Goal: Information Seeking & Learning: Learn about a topic

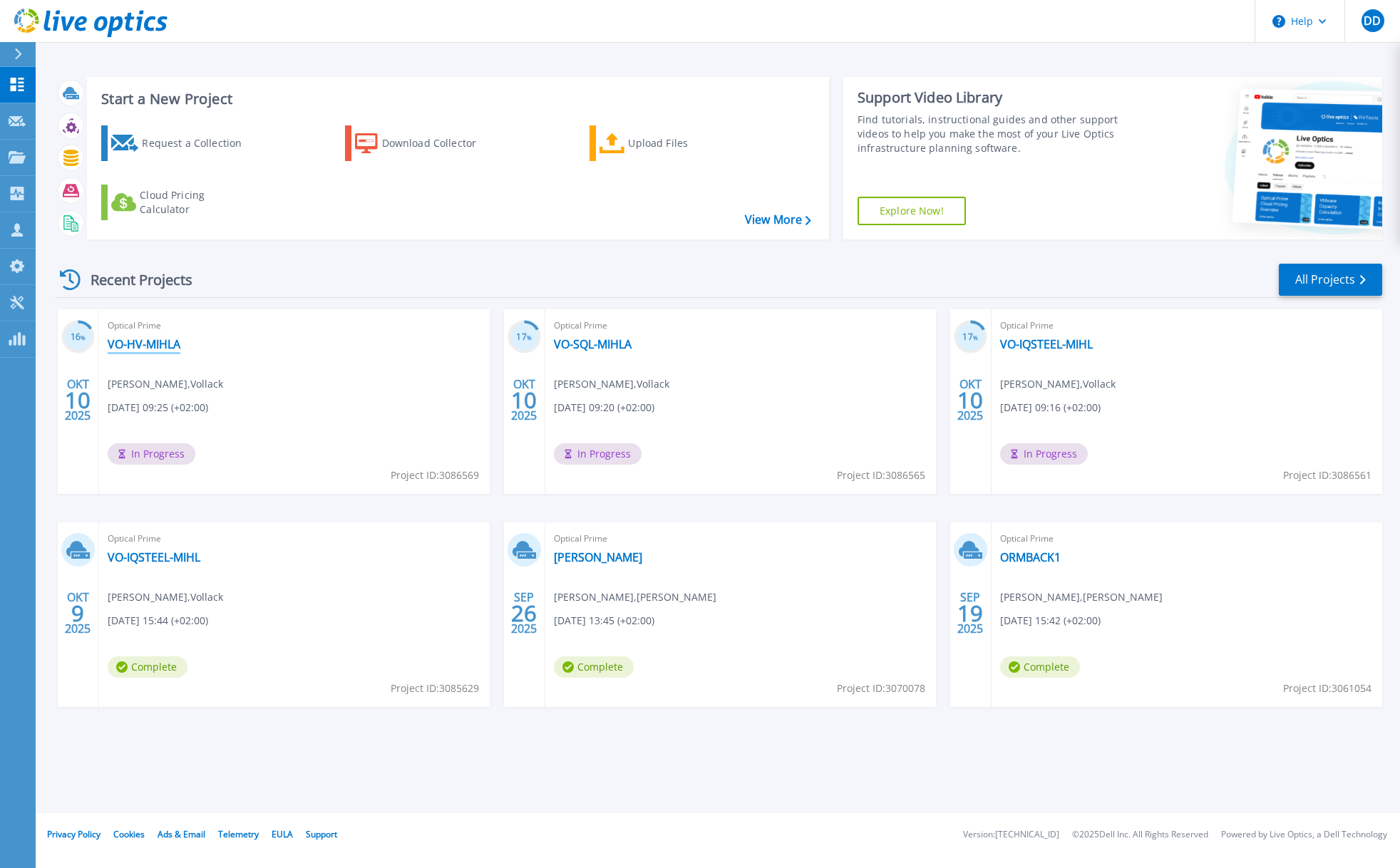
click at [135, 345] on link "VO-HV-MIHLA" at bounding box center [144, 344] width 73 height 14
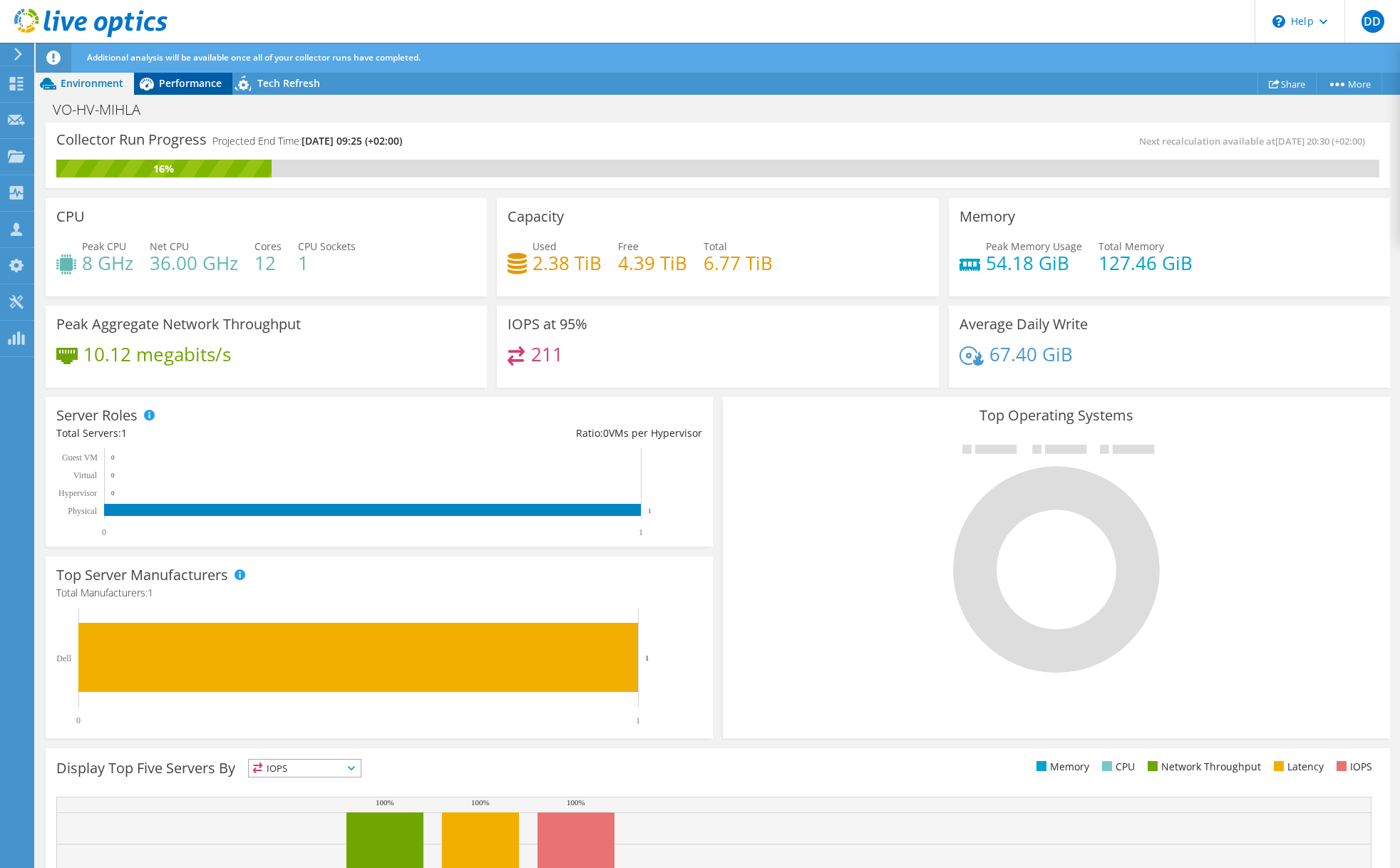
click at [165, 90] on span "Performance" at bounding box center [190, 83] width 63 height 13
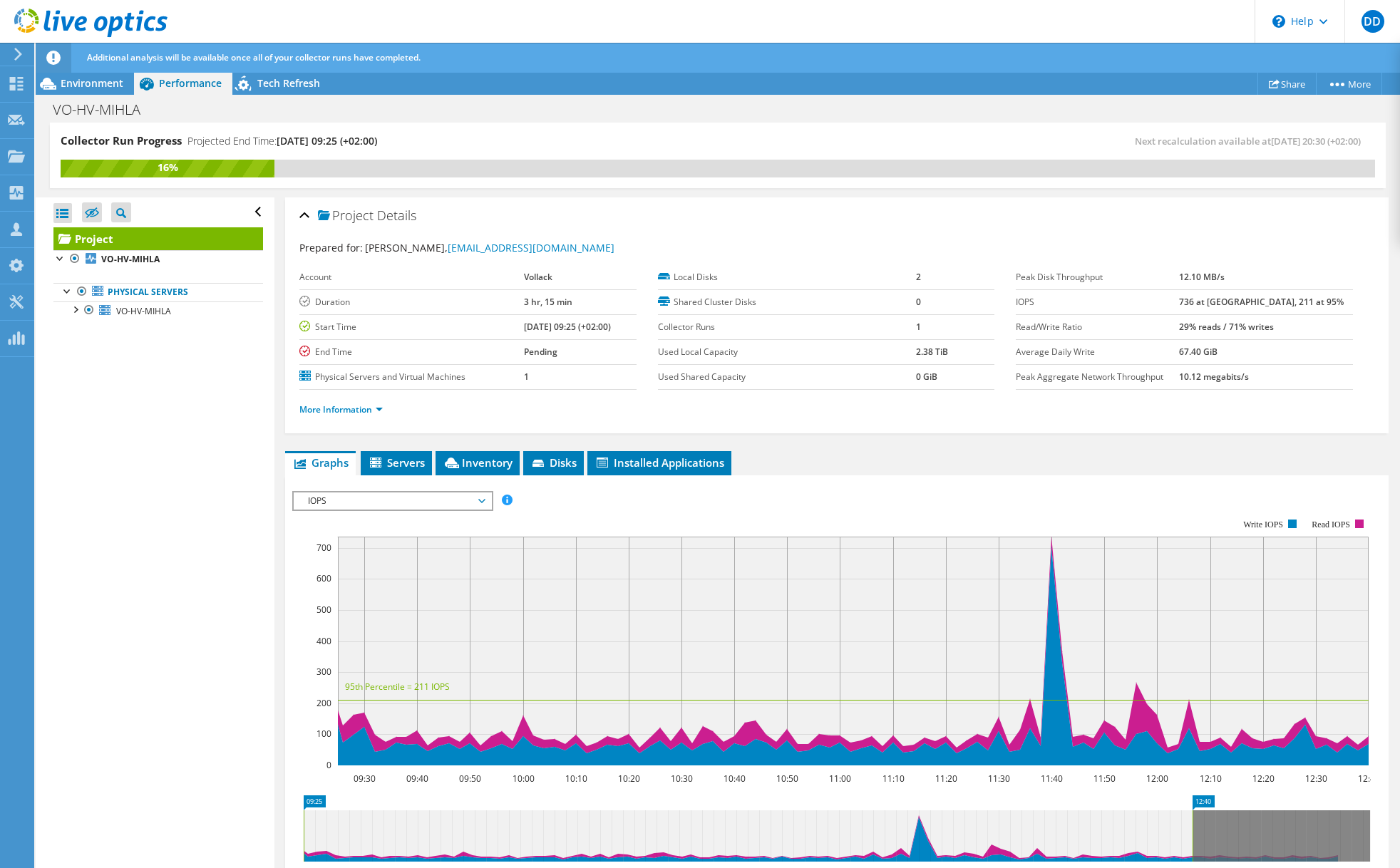
scroll to position [73, 0]
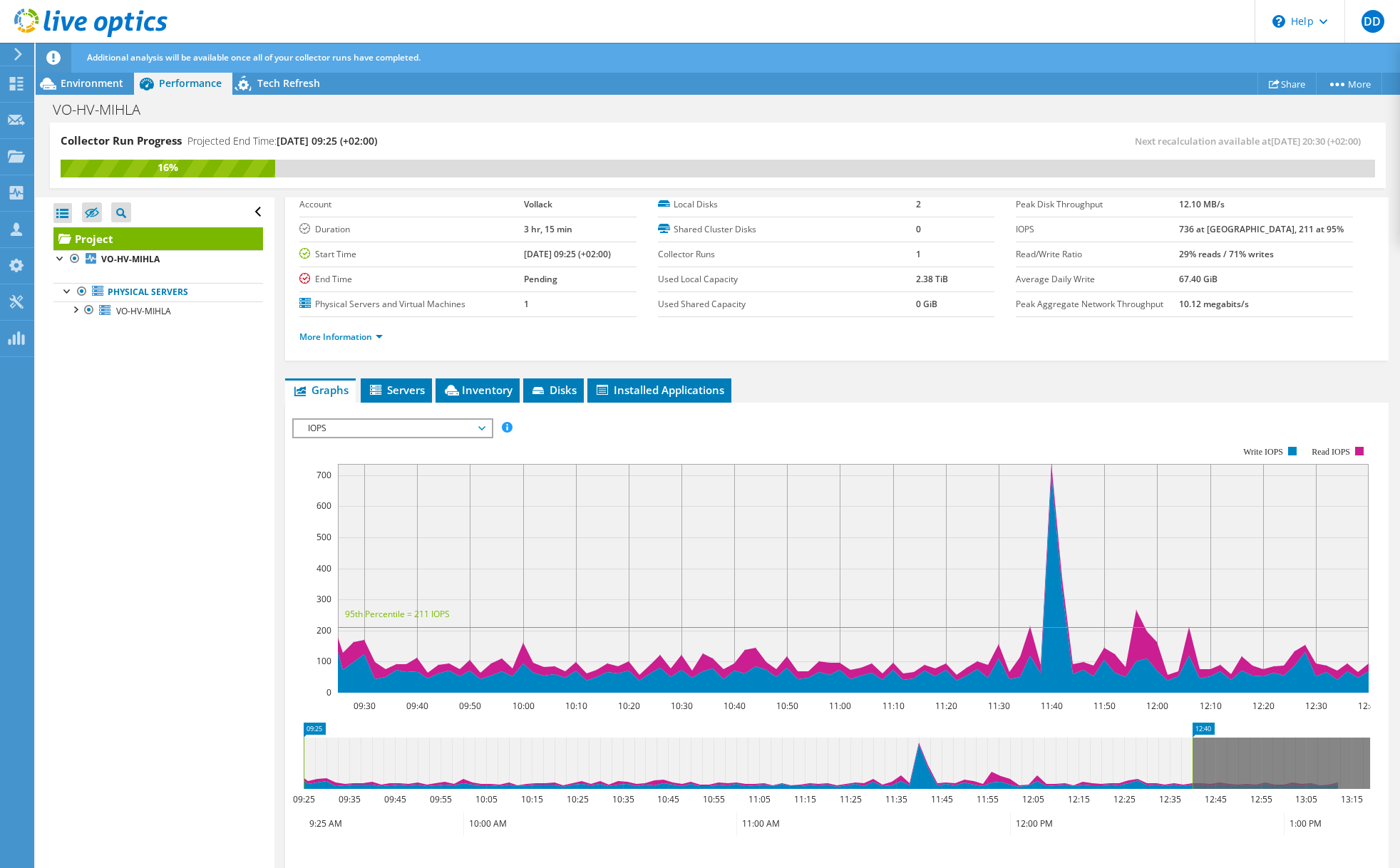
click at [408, 432] on span "IOPS" at bounding box center [392, 429] width 183 height 17
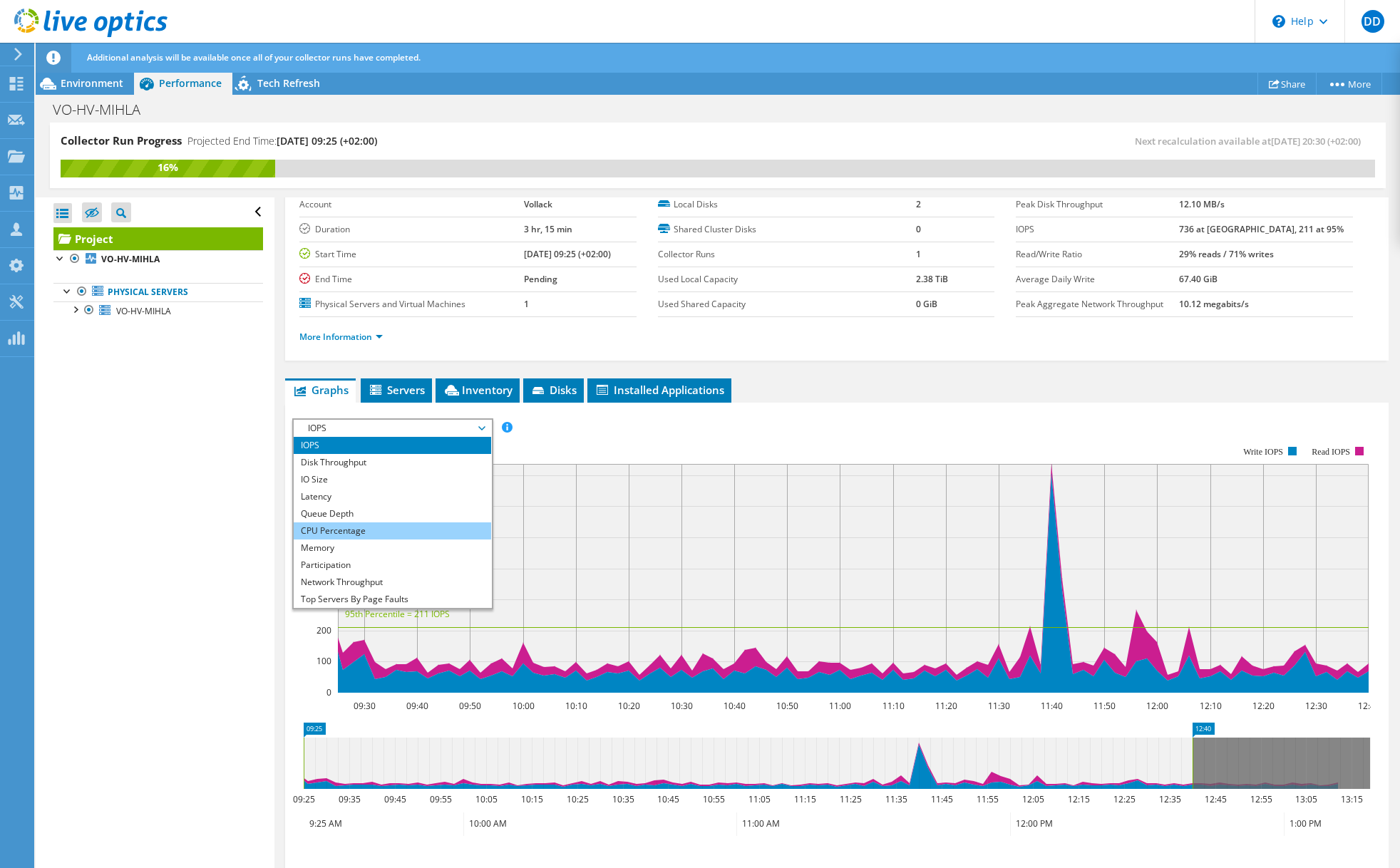
click at [350, 523] on li "CPU Percentage" at bounding box center [392, 531] width 197 height 17
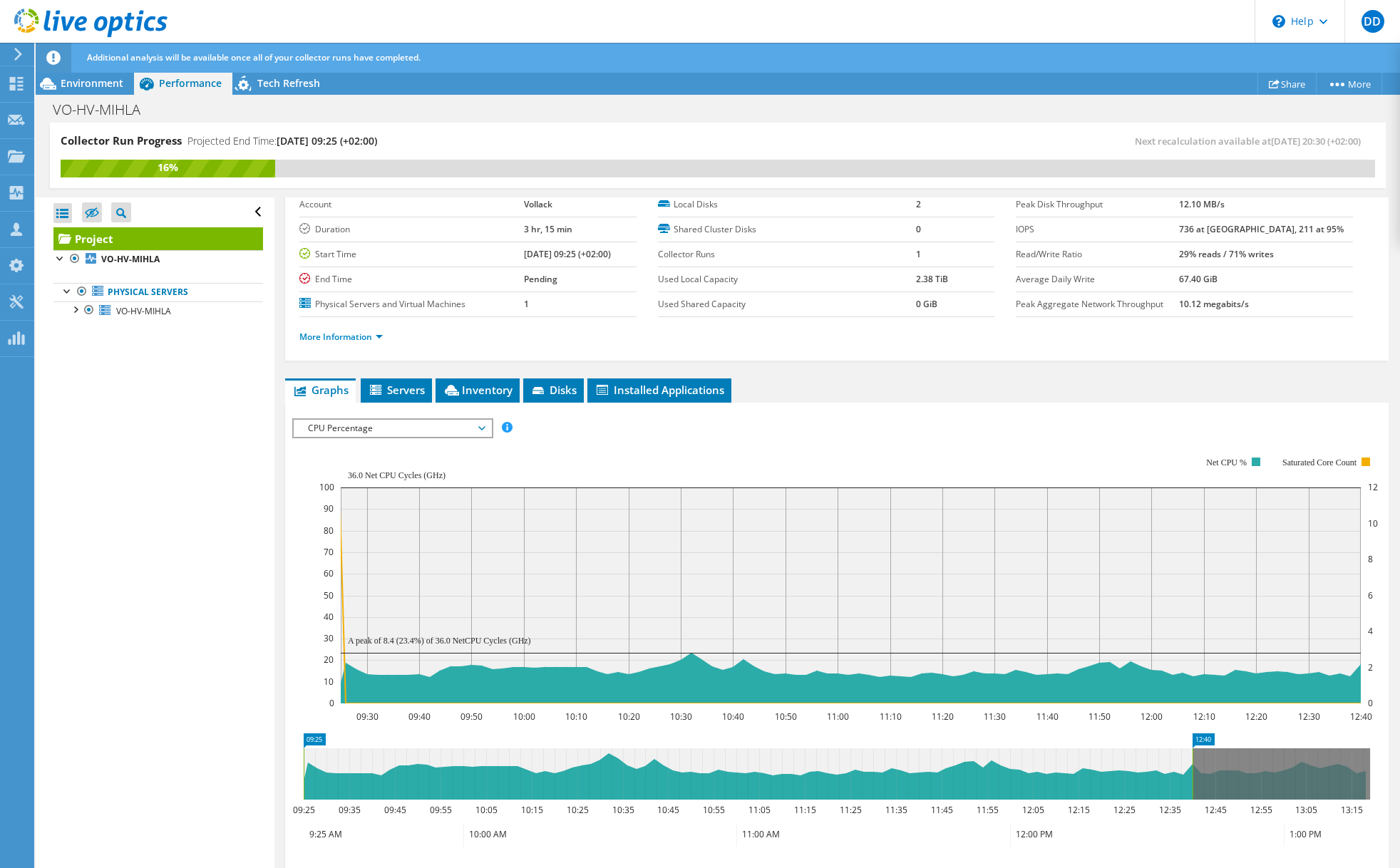
click at [387, 420] on span "CPU Percentage" at bounding box center [392, 429] width 183 height 17
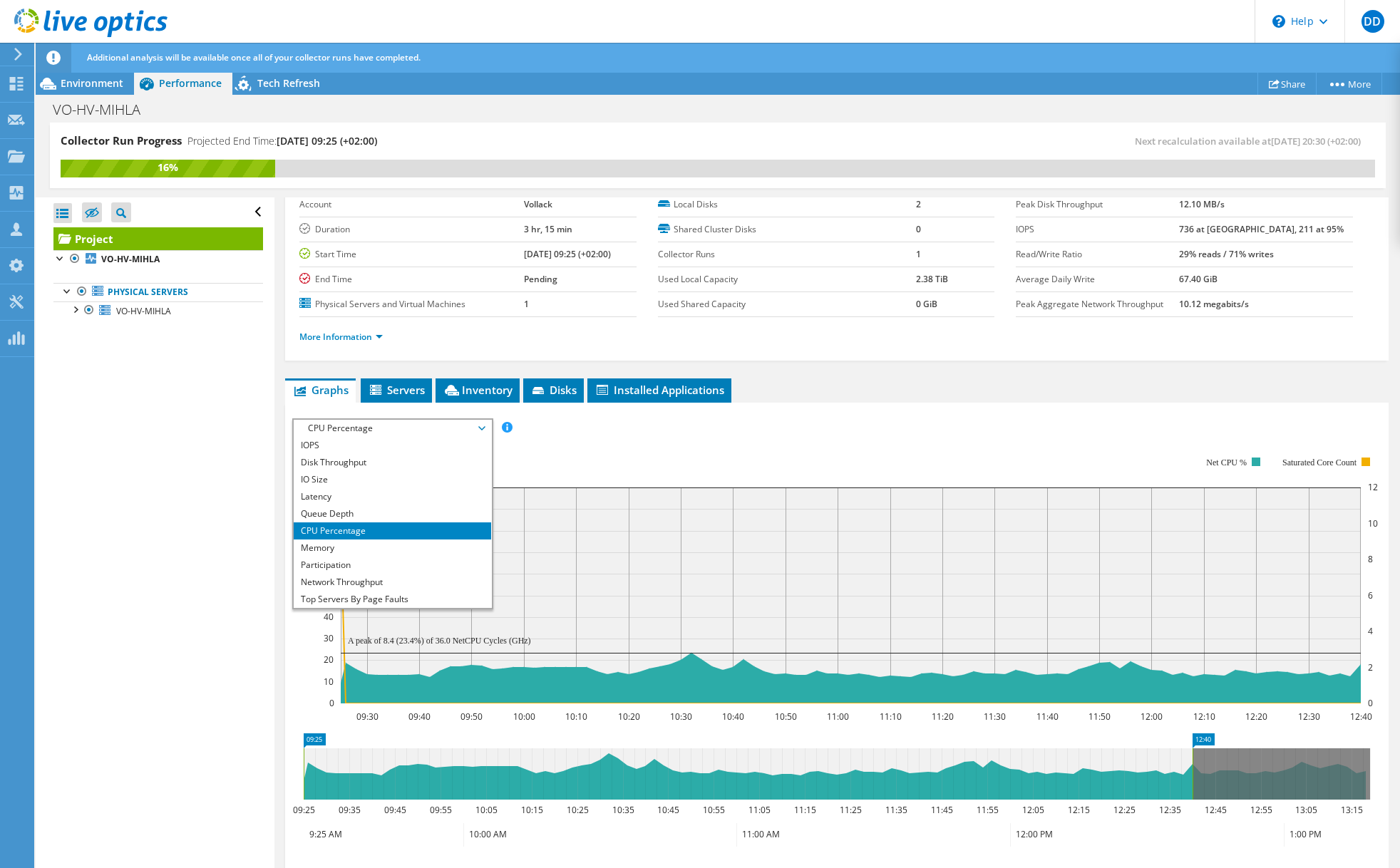
drag, startPoint x: 1192, startPoint y: 445, endPoint x: 1192, endPoint y: 461, distance: 16.0
click at [1192, 444] on rect at bounding box center [848, 580] width 1058 height 285
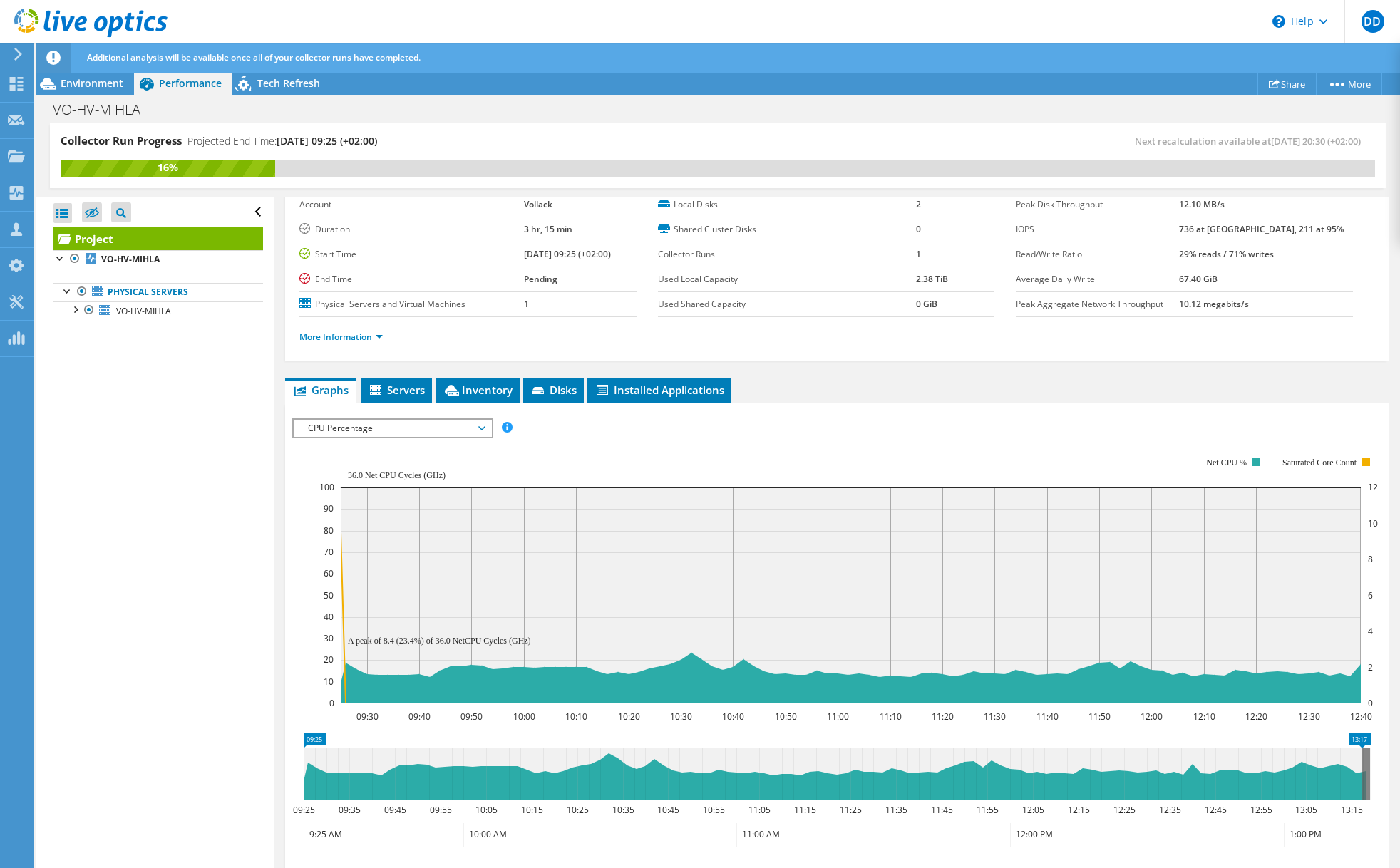
drag, startPoint x: 1192, startPoint y: 758, endPoint x: 1365, endPoint y: 754, distance: 173.0
click at [1364, 754] on rect at bounding box center [1361, 773] width 6 height 51
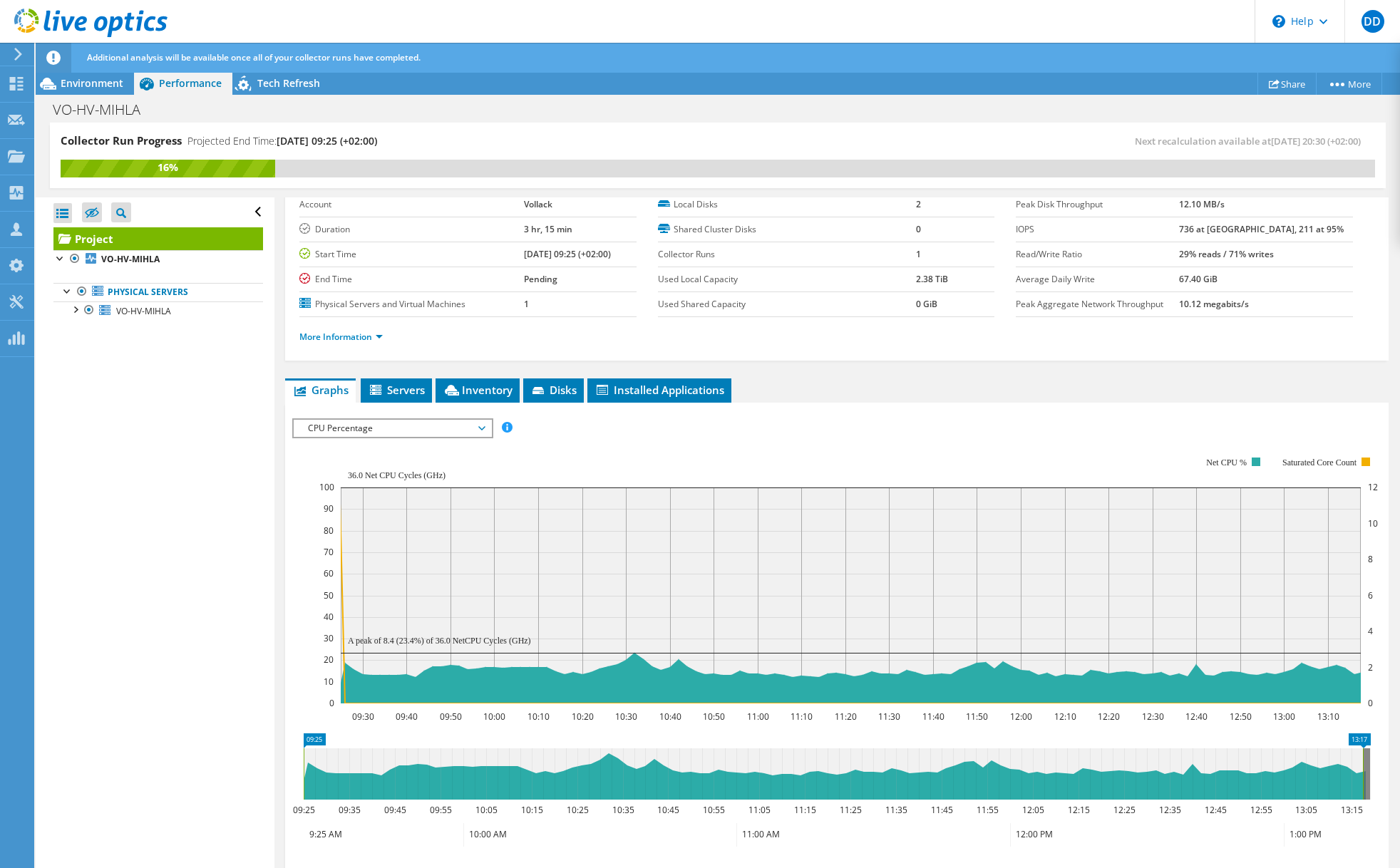
click at [374, 421] on span "CPU Percentage" at bounding box center [392, 429] width 183 height 17
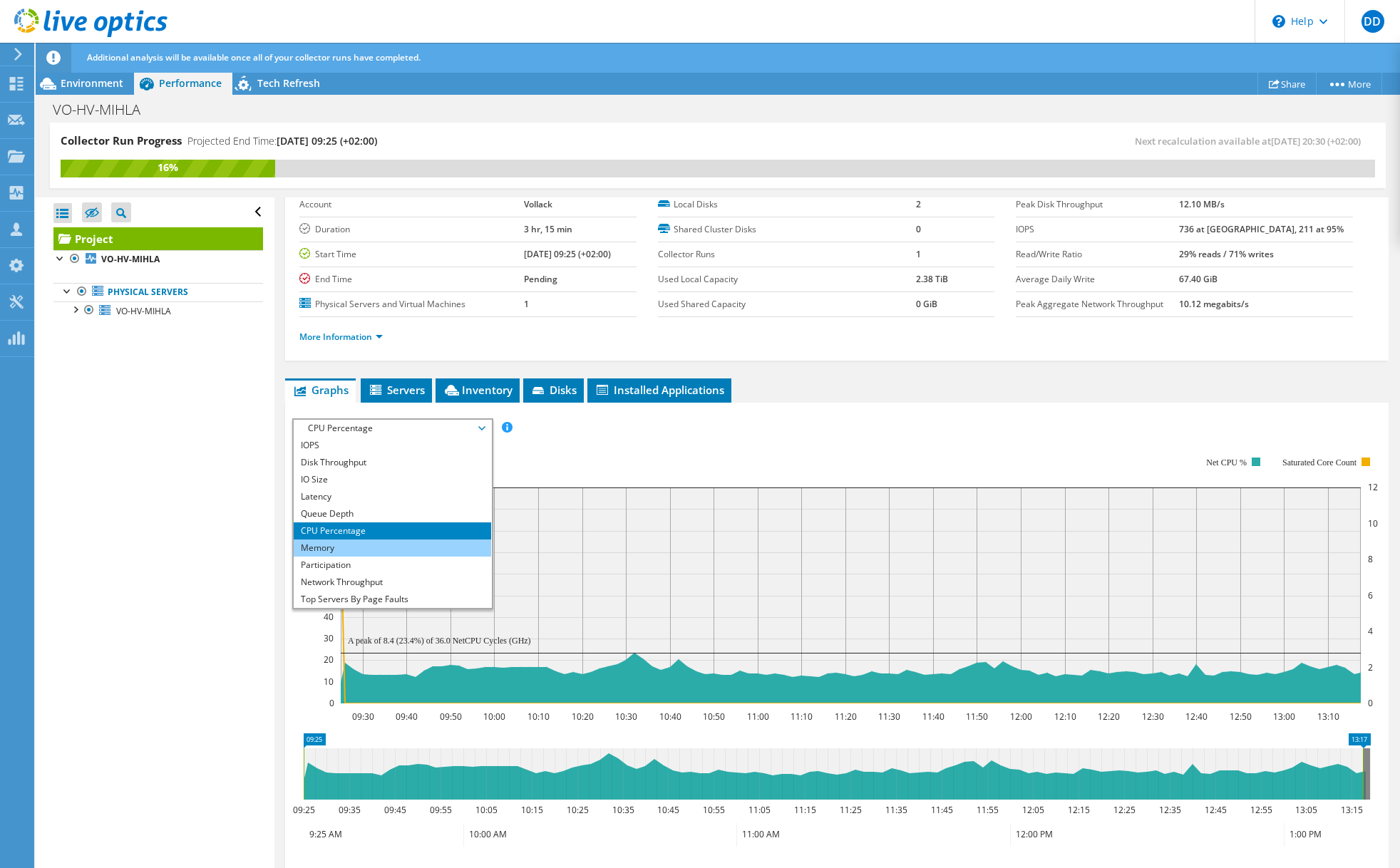
click at [350, 548] on li "Memory" at bounding box center [392, 548] width 197 height 17
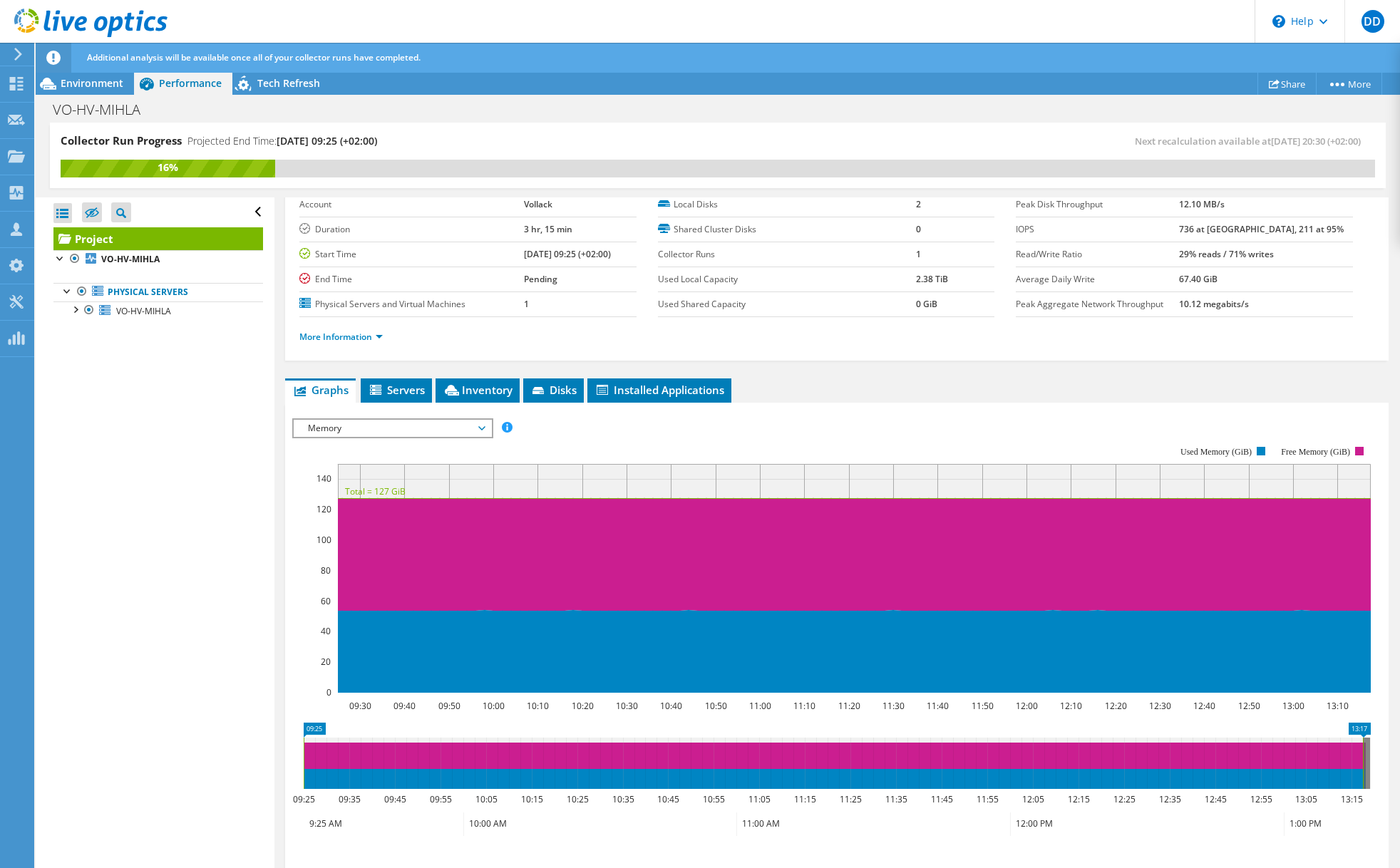
click at [403, 434] on span "Memory" at bounding box center [392, 429] width 183 height 17
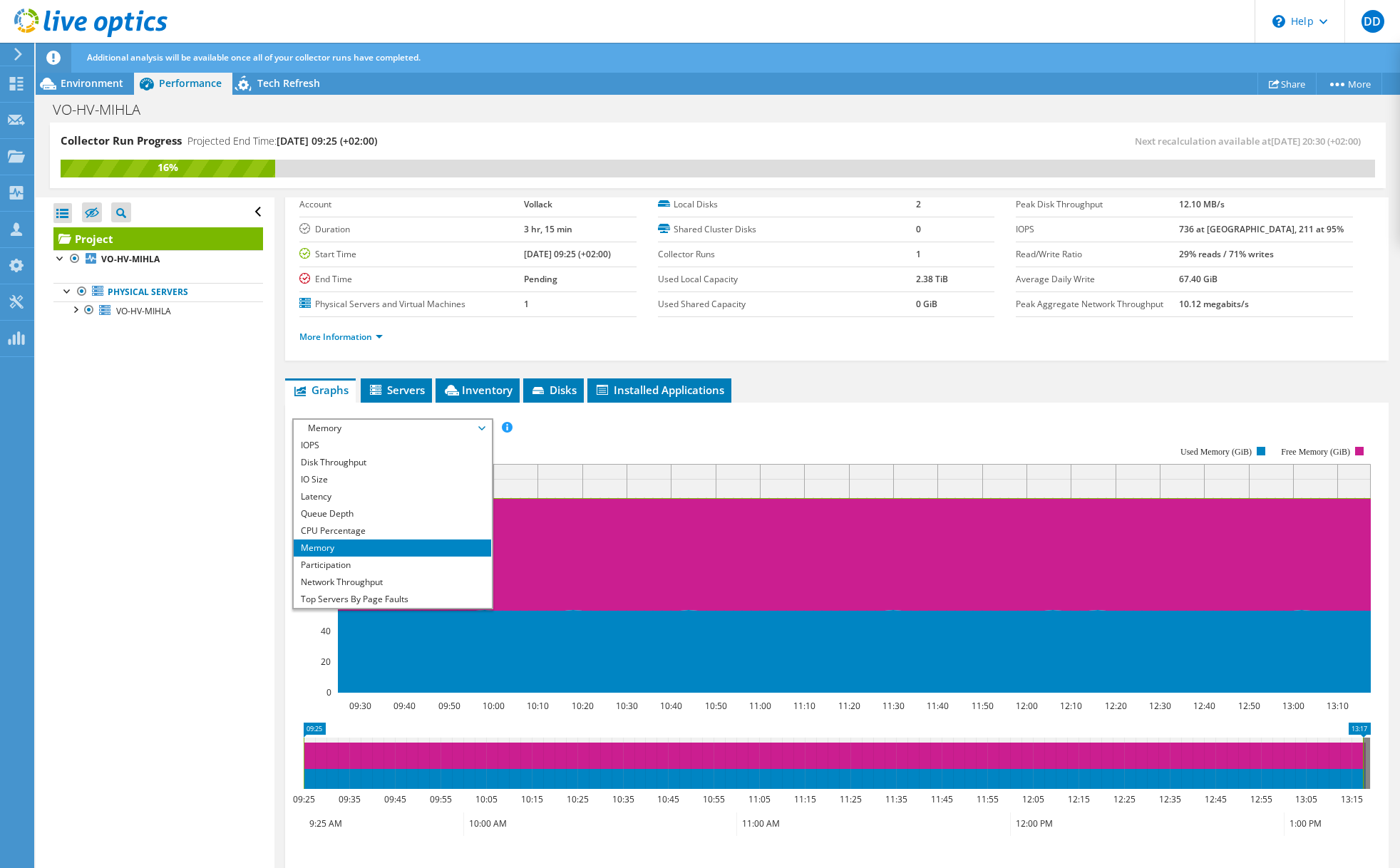
click at [246, 431] on div "Open All Close All Hide Excluded Nodes Project Tree Filter" at bounding box center [154, 534] width 238 height 672
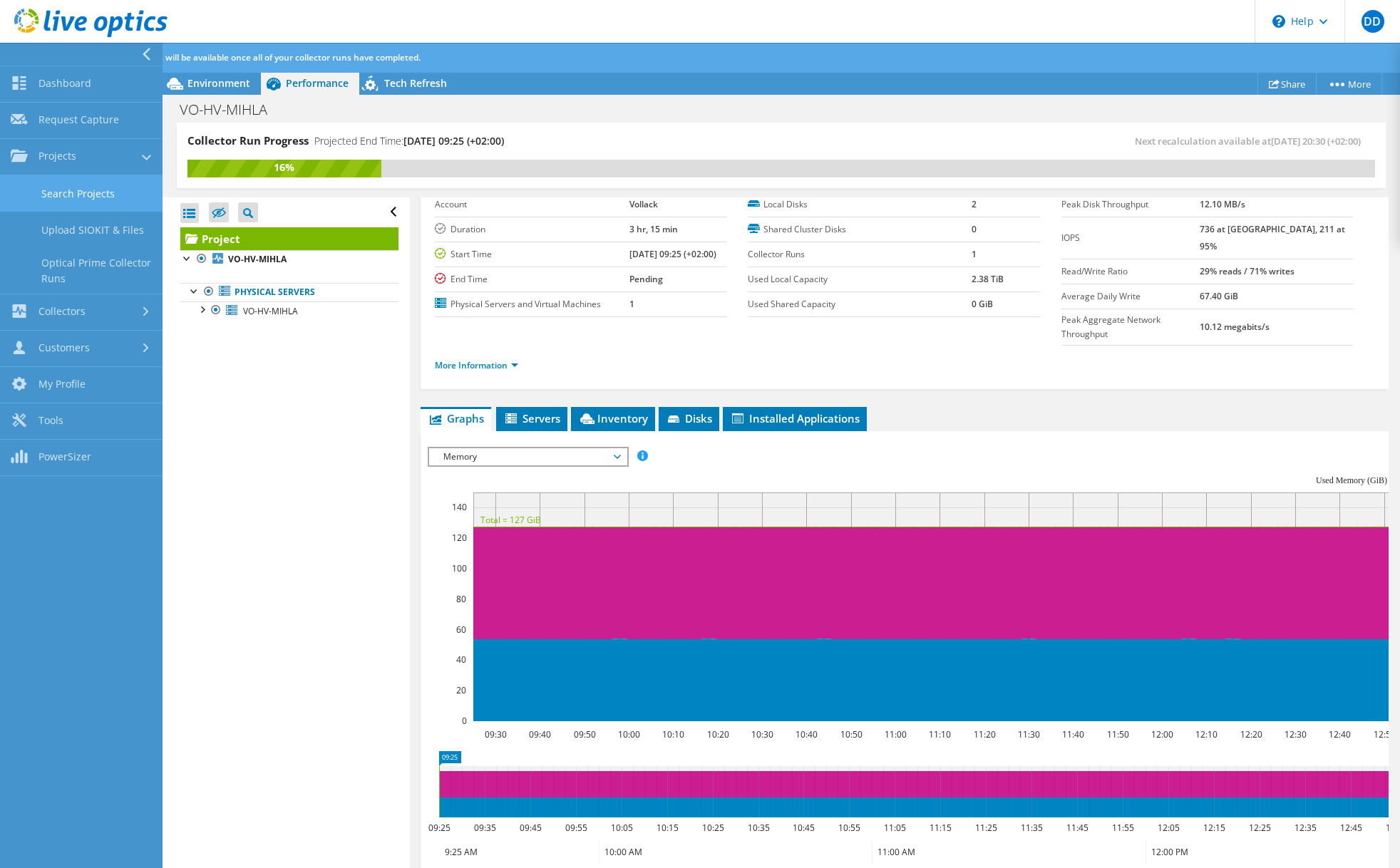
click at [59, 192] on link "Search Projects" at bounding box center [81, 193] width 162 height 36
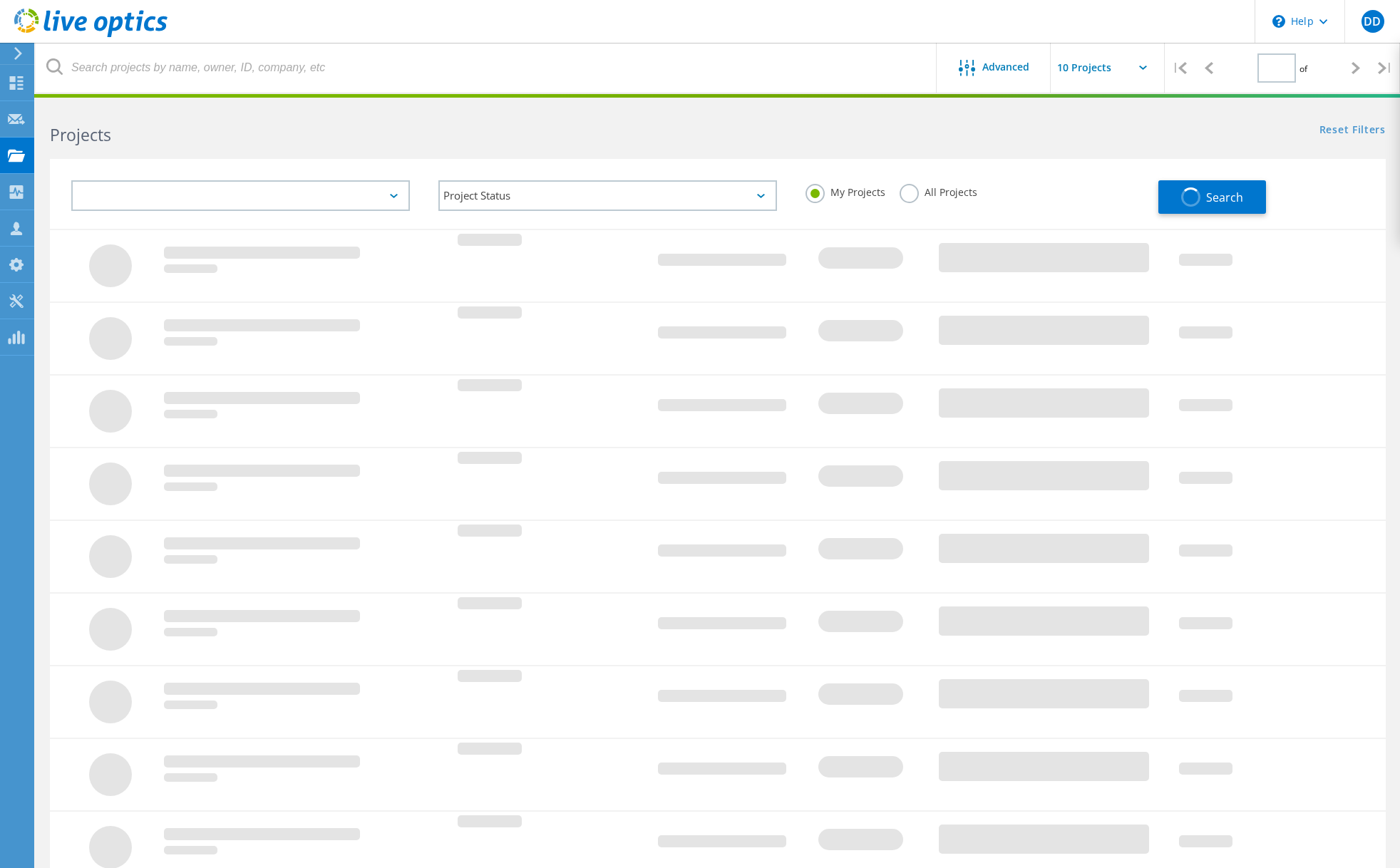
type input "1"
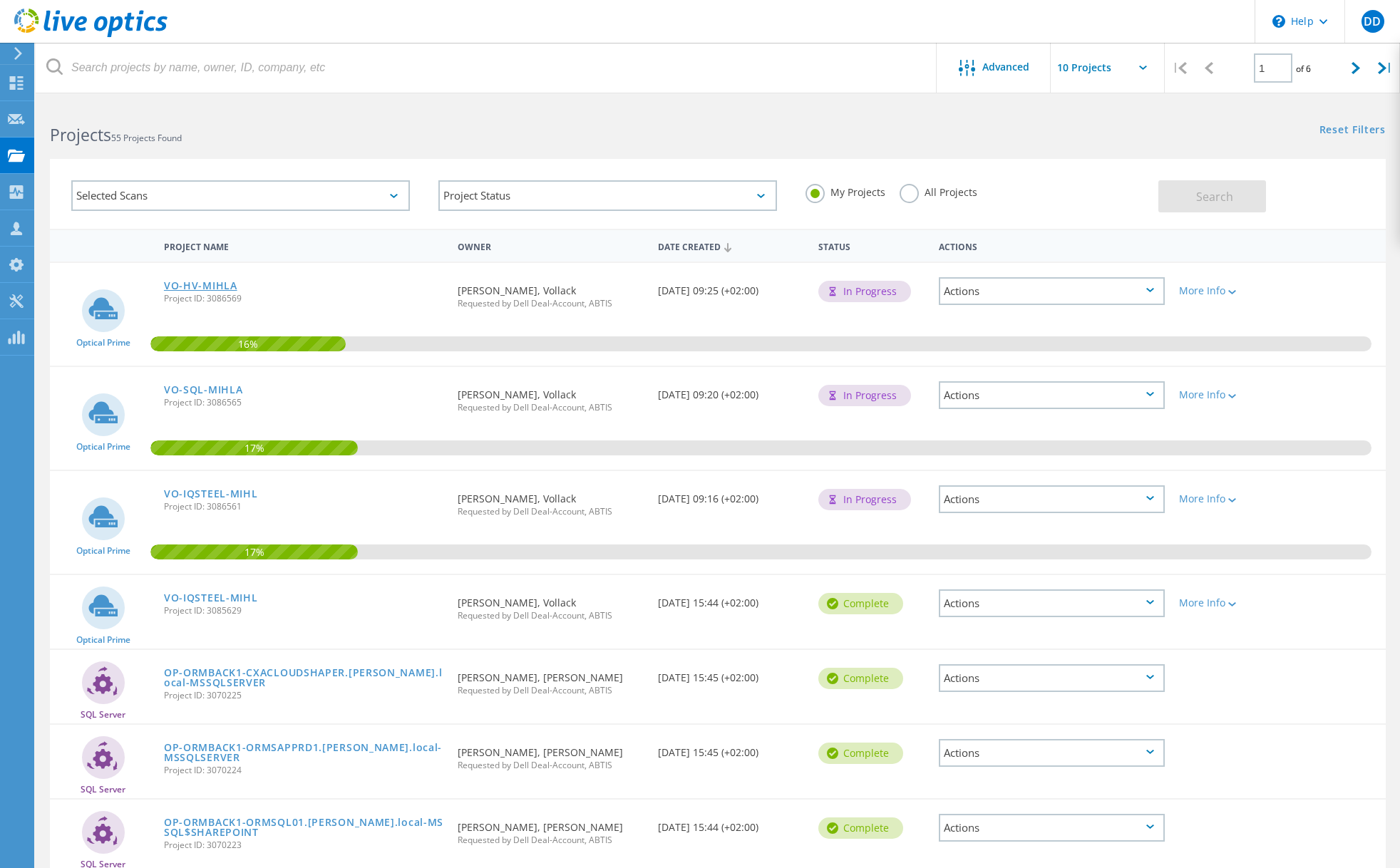
click at [207, 288] on link "VO-HV-MIHLA" at bounding box center [200, 286] width 73 height 10
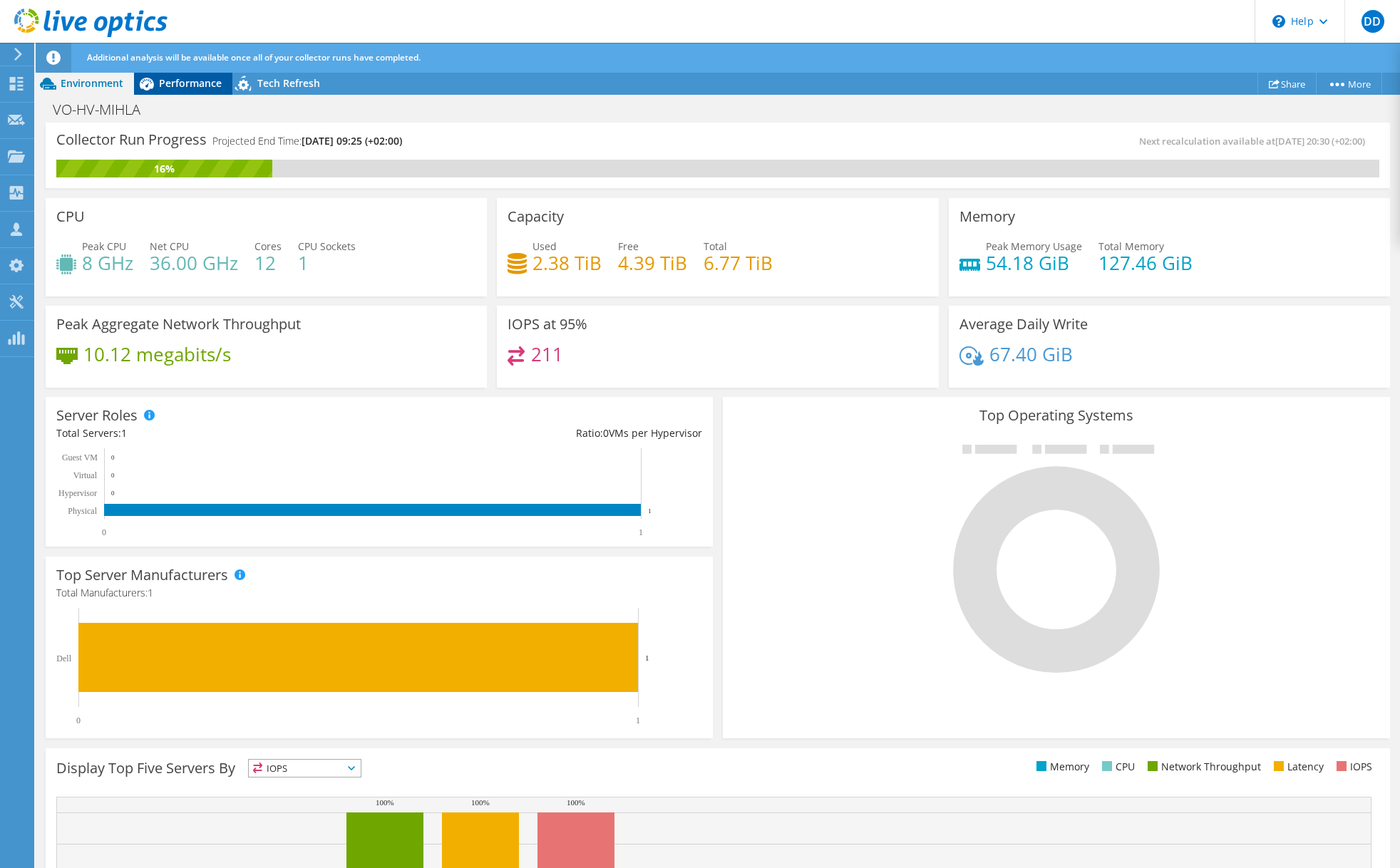
click at [176, 87] on span "Performance" at bounding box center [190, 83] width 63 height 13
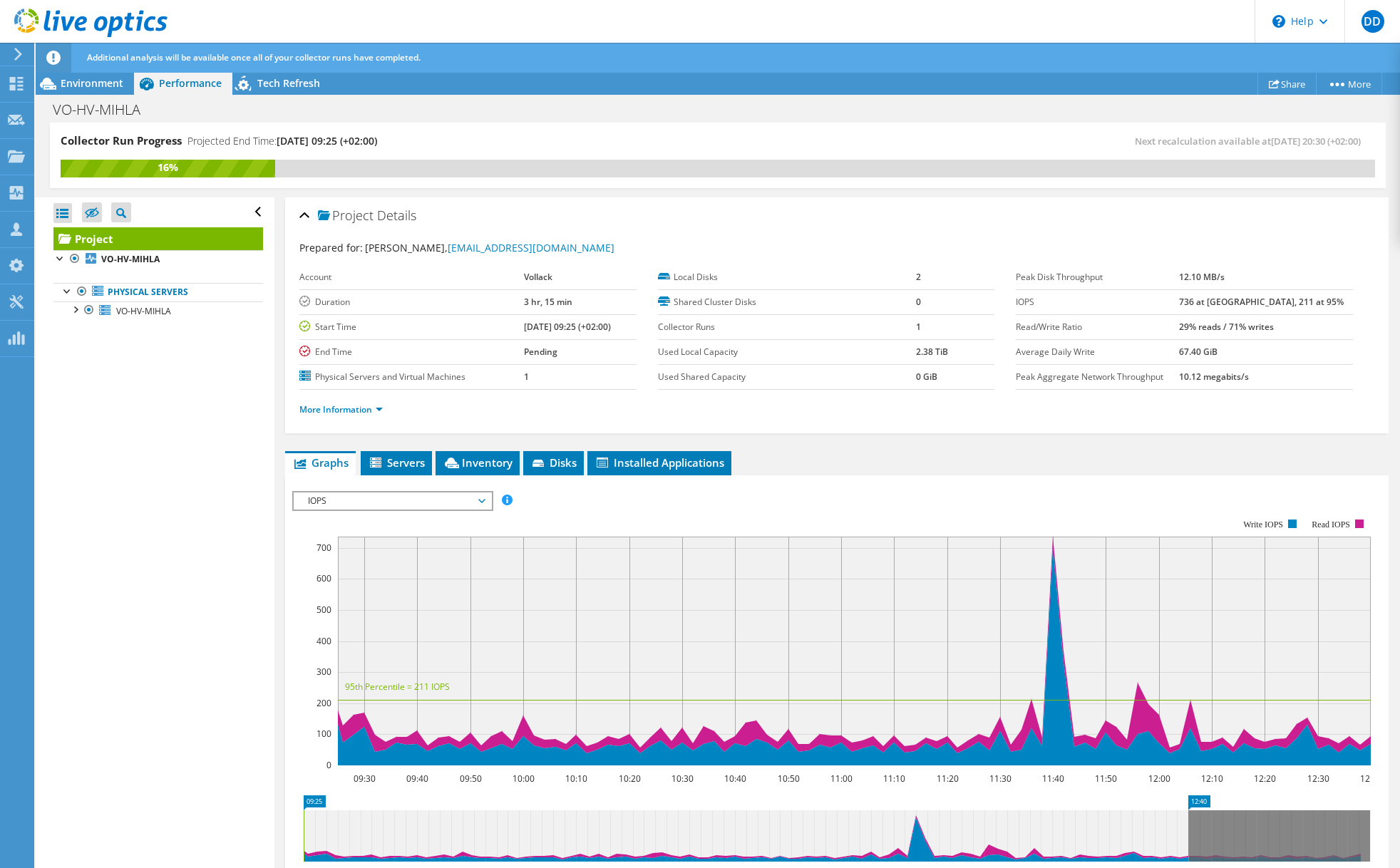
click at [401, 498] on span "IOPS" at bounding box center [392, 501] width 183 height 17
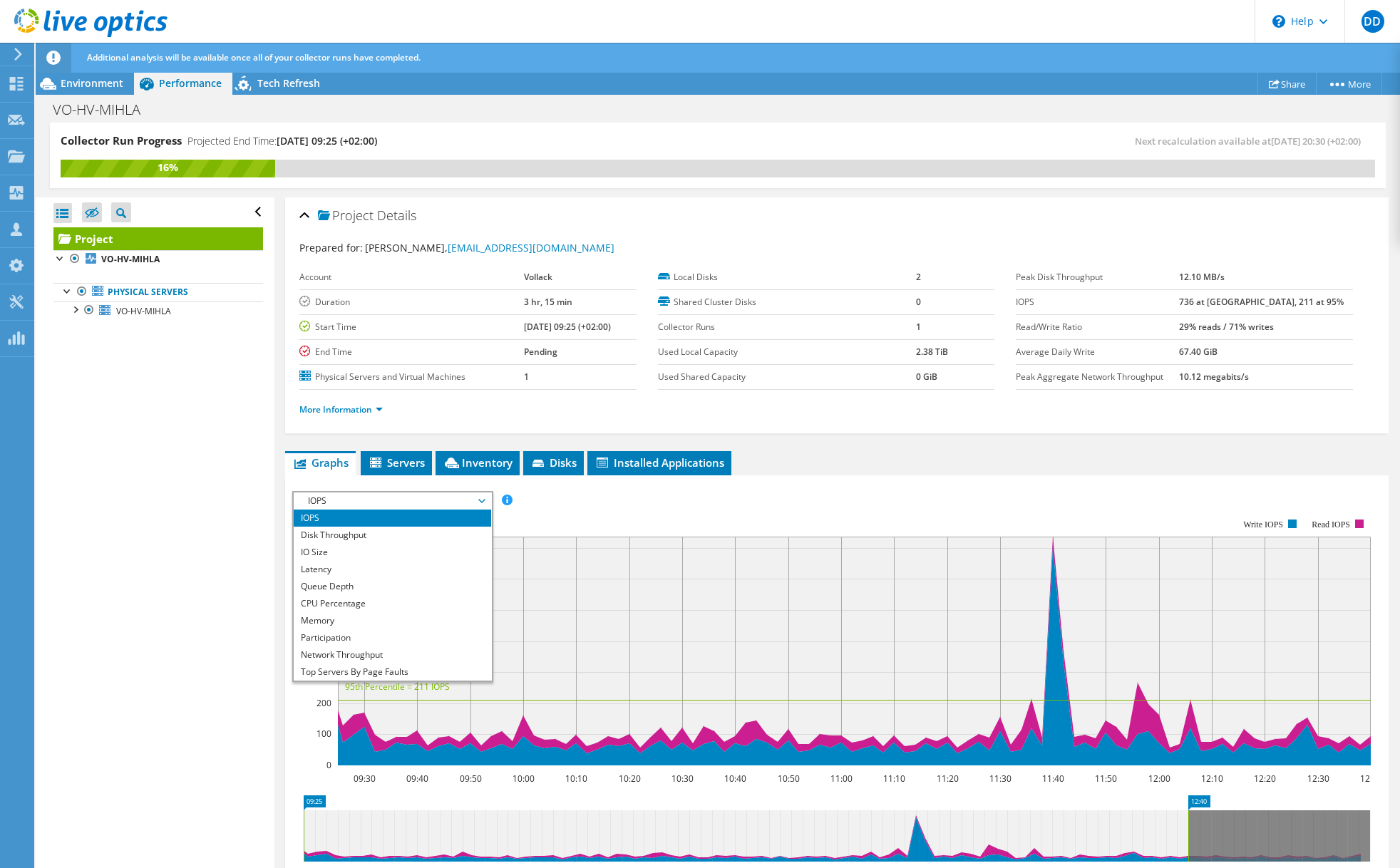
click at [629, 502] on rect at bounding box center [831, 642] width 1078 height 285
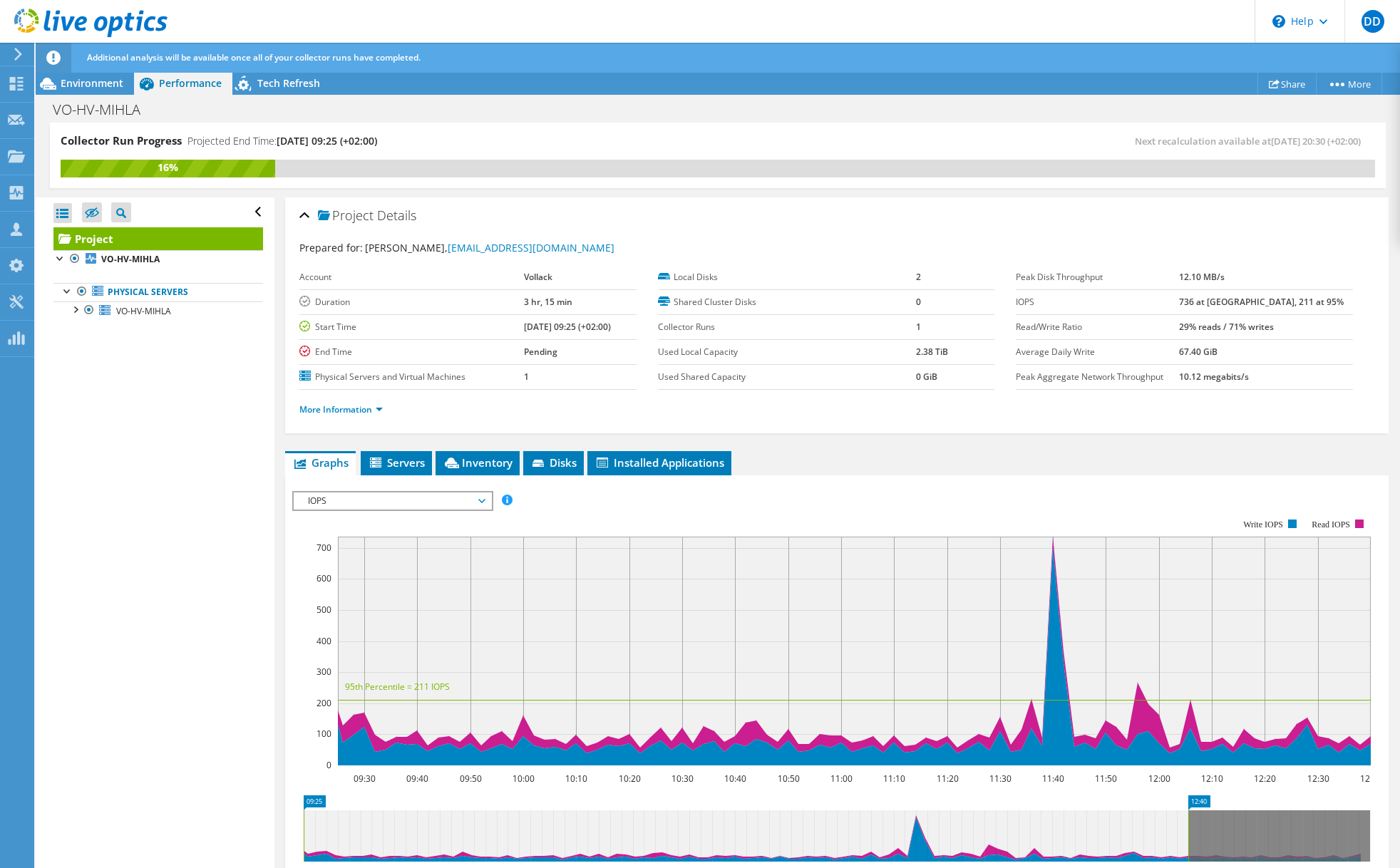
scroll to position [73, 0]
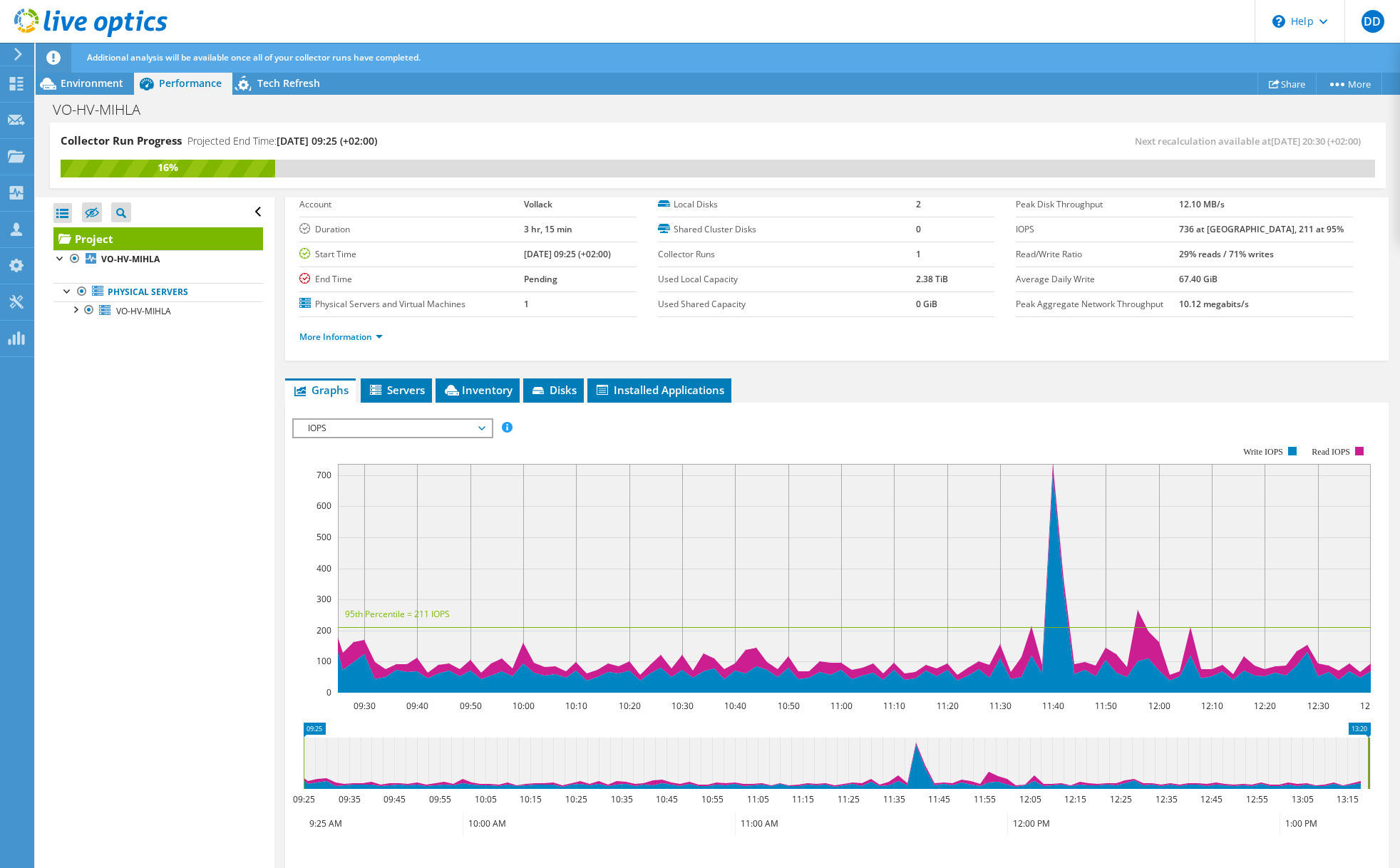
drag, startPoint x: 1190, startPoint y: 751, endPoint x: 1370, endPoint y: 763, distance: 180.4
click at [1370, 763] on rect at bounding box center [1367, 763] width 6 height 51
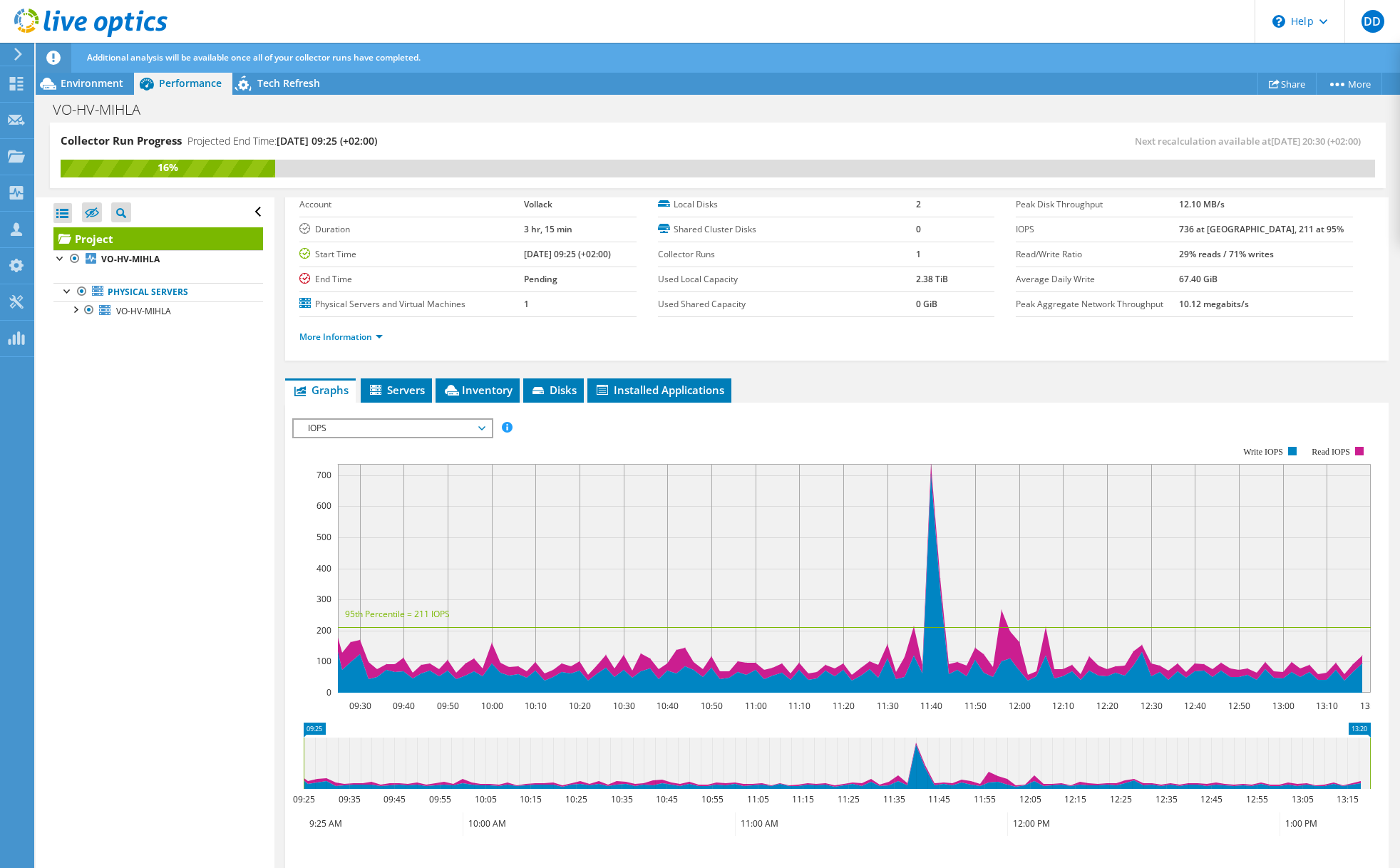
click at [411, 432] on span "IOPS" at bounding box center [392, 429] width 183 height 17
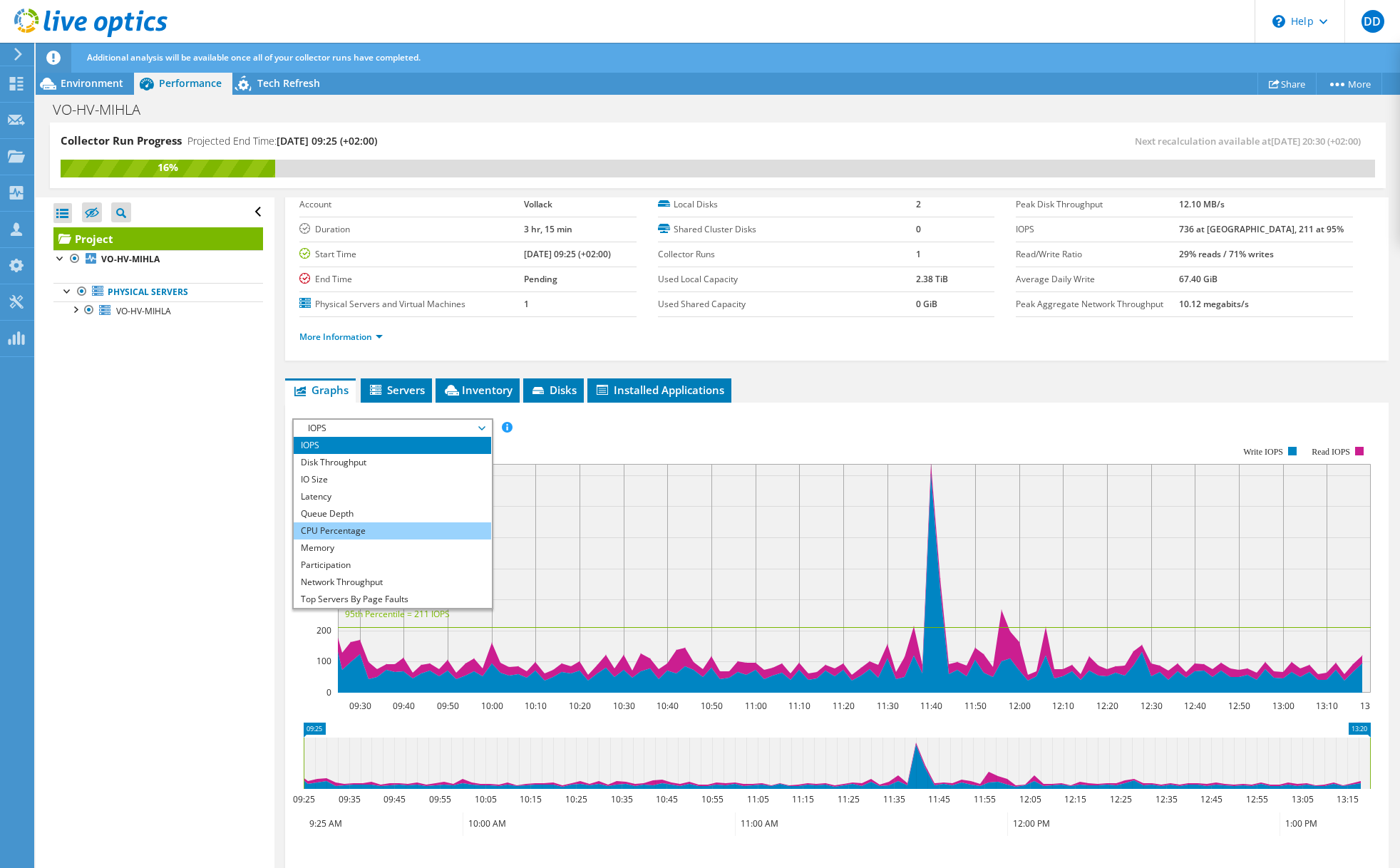
click at [354, 527] on li "CPU Percentage" at bounding box center [392, 531] width 197 height 17
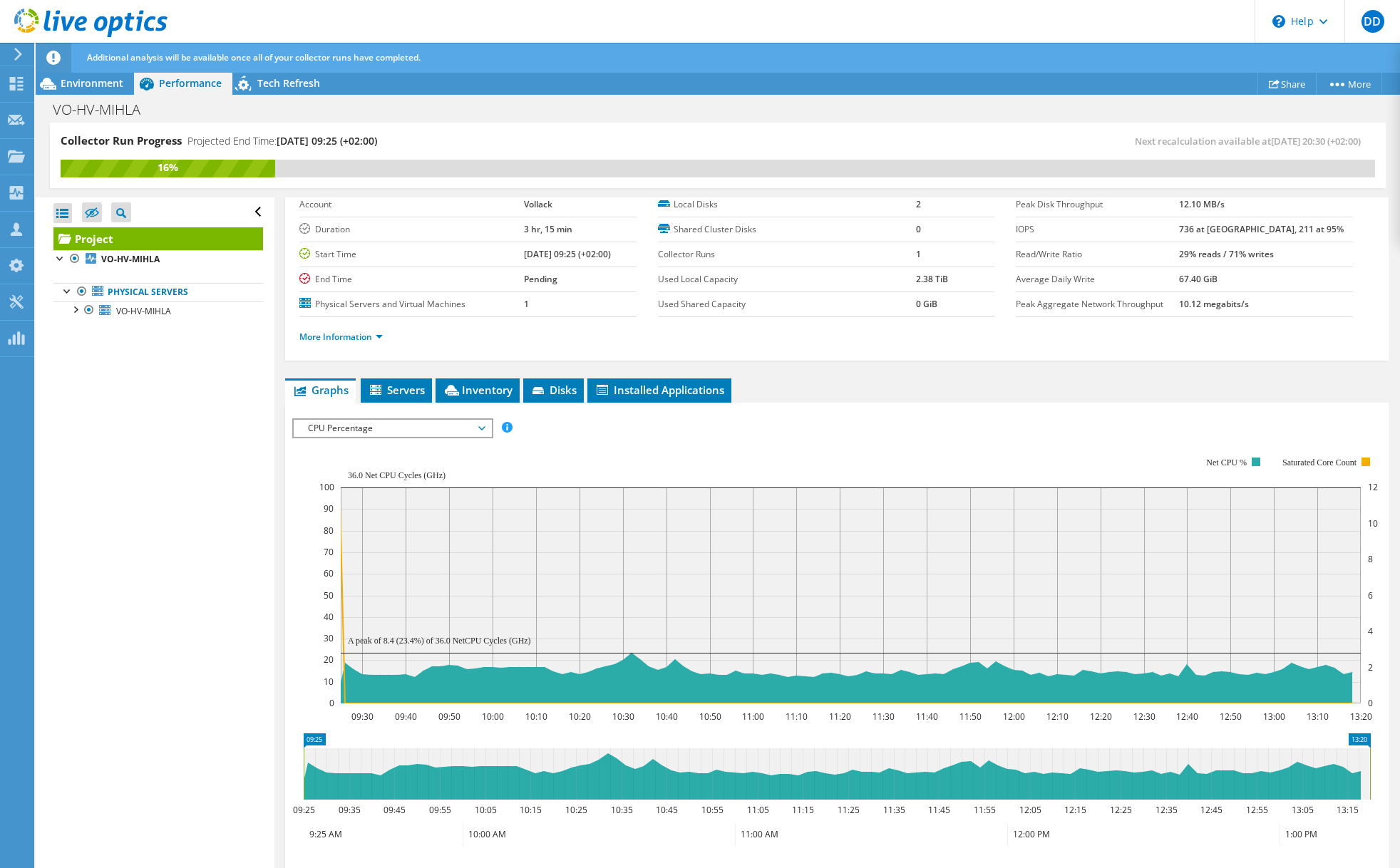
click at [389, 430] on span "CPU Percentage" at bounding box center [392, 429] width 183 height 17
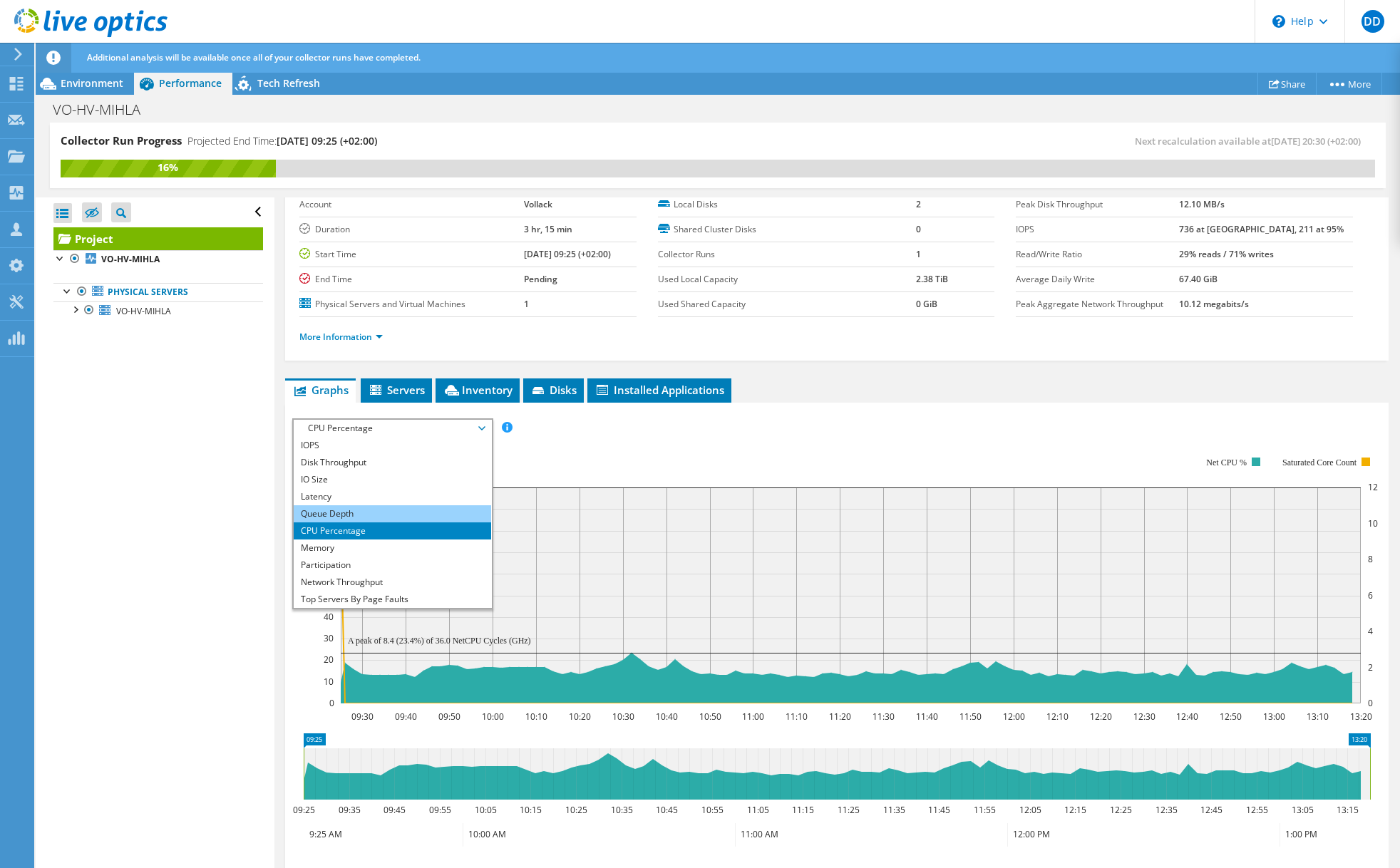
click at [351, 513] on li "Queue Depth" at bounding box center [392, 513] width 197 height 17
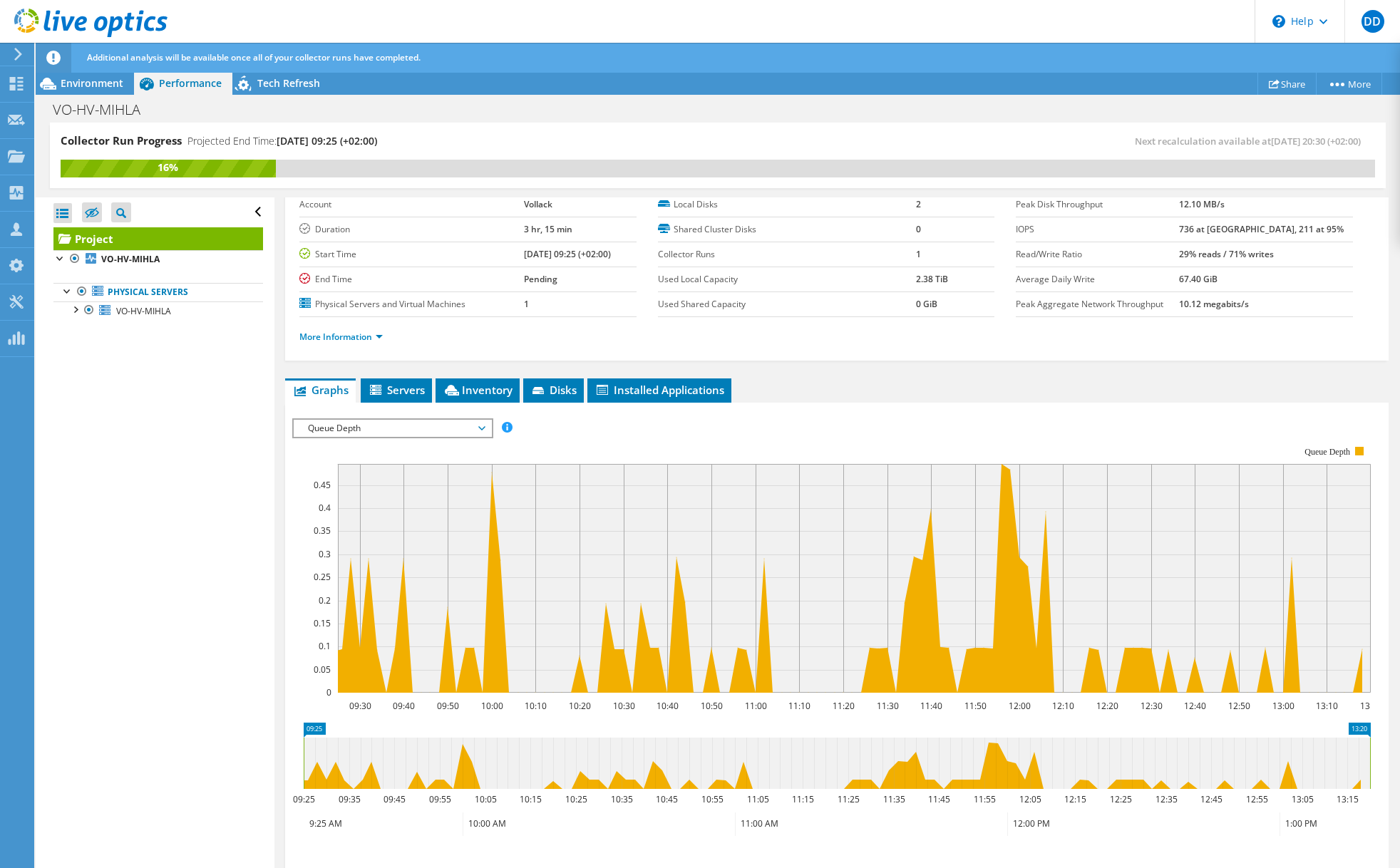
click at [363, 429] on span "Queue Depth" at bounding box center [392, 429] width 183 height 17
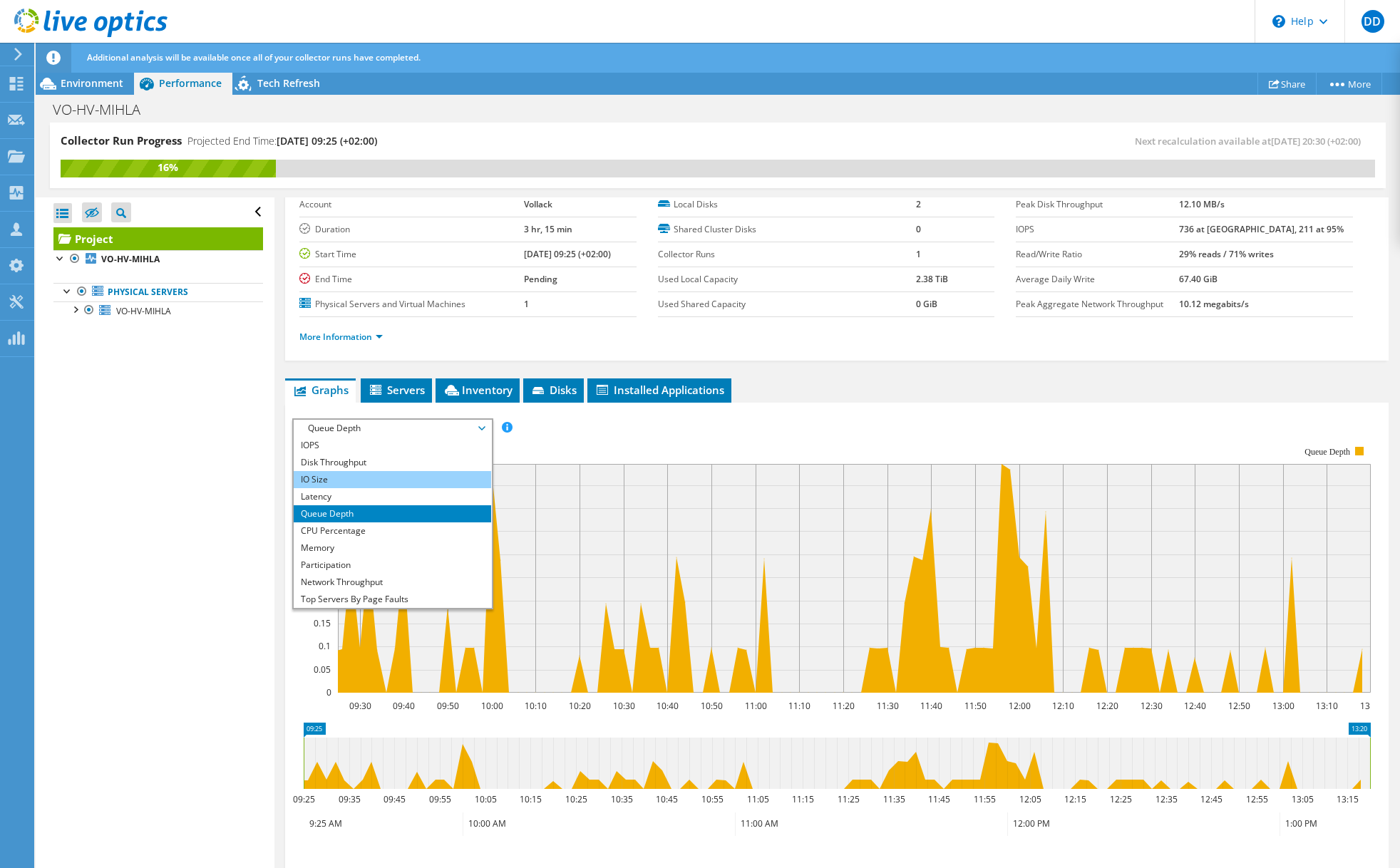
click at [345, 475] on li "IO Size" at bounding box center [392, 480] width 197 height 17
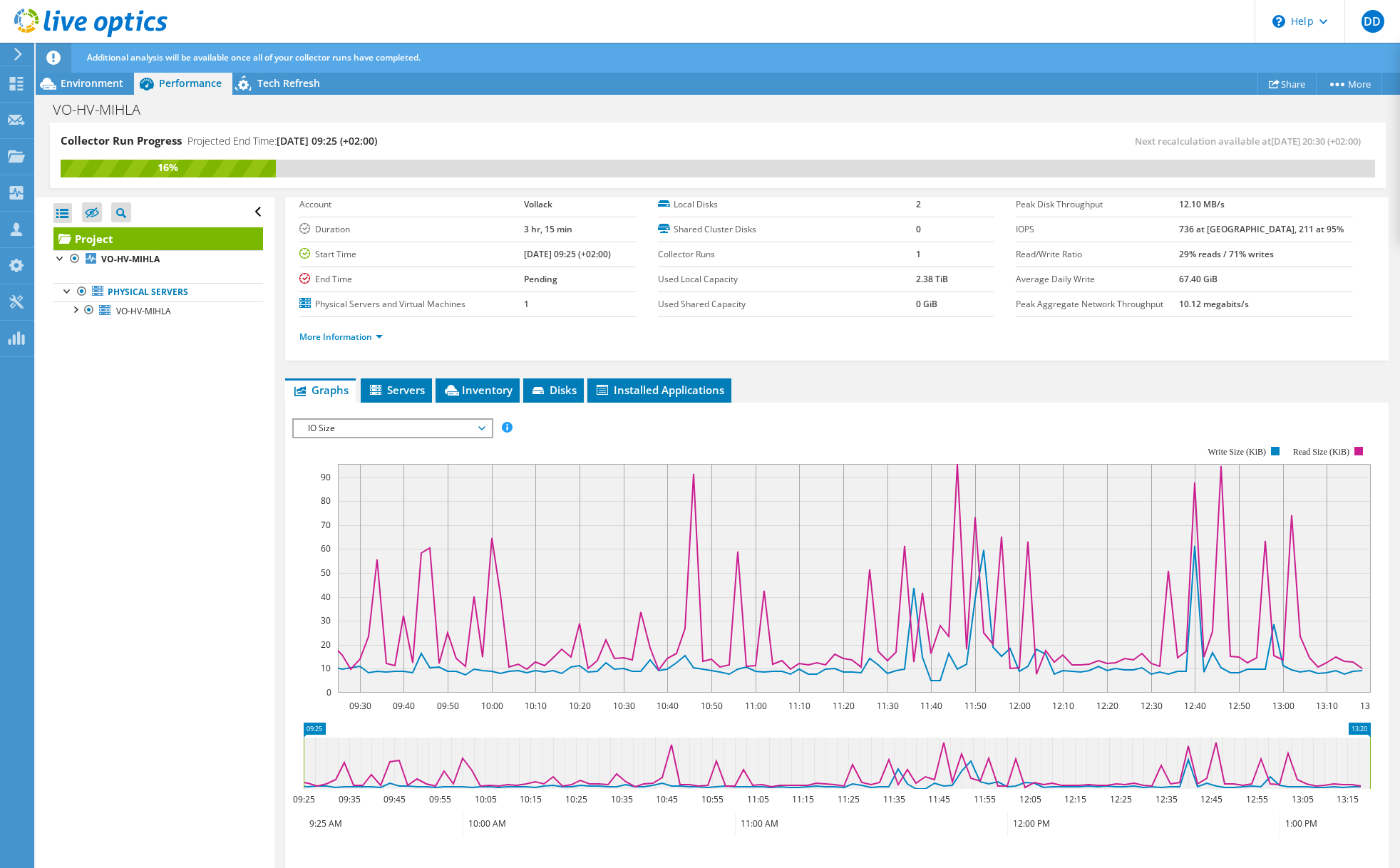
click at [368, 429] on span "IO Size" at bounding box center [392, 429] width 183 height 17
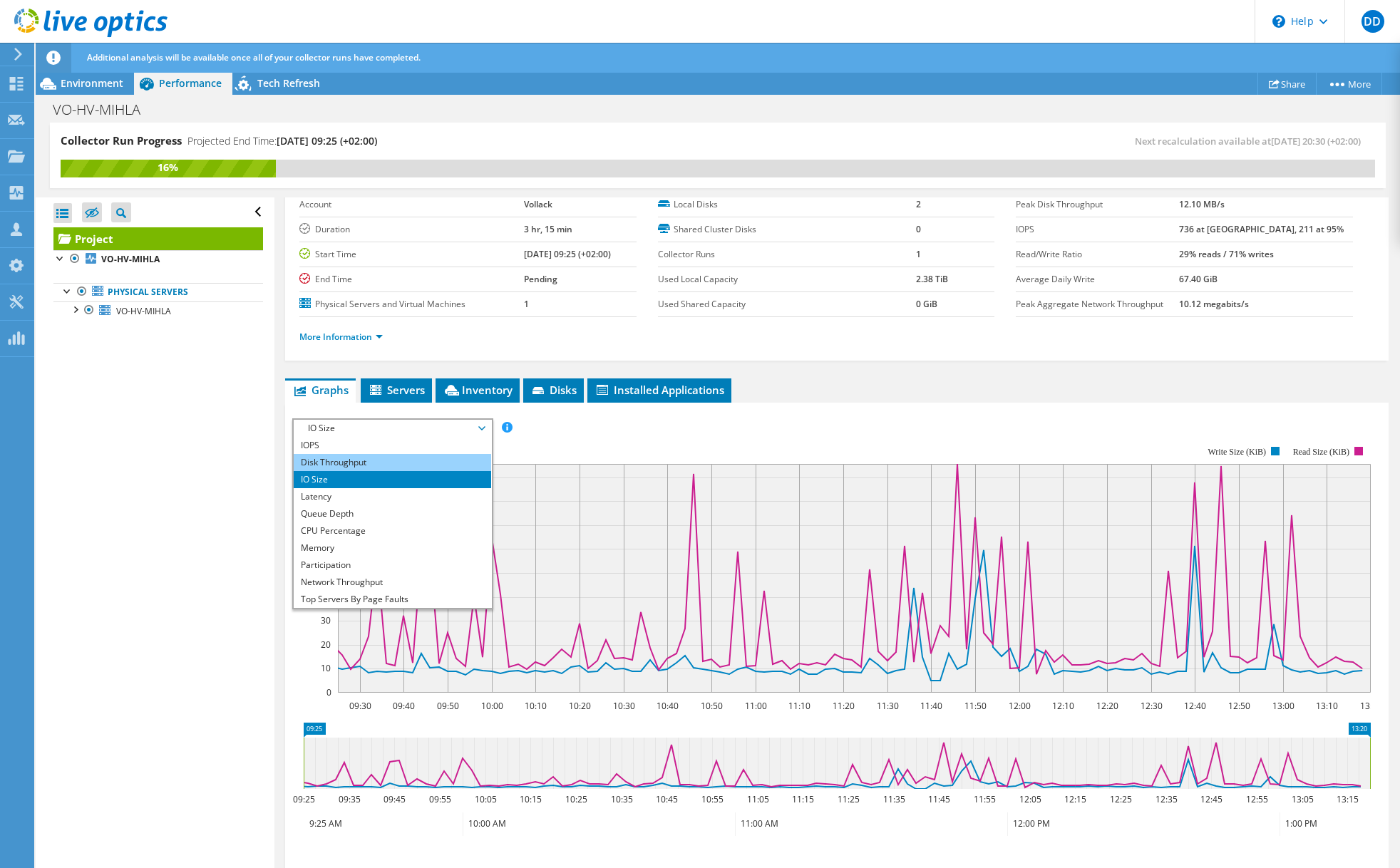
click at [350, 465] on li "Disk Throughput" at bounding box center [392, 462] width 197 height 17
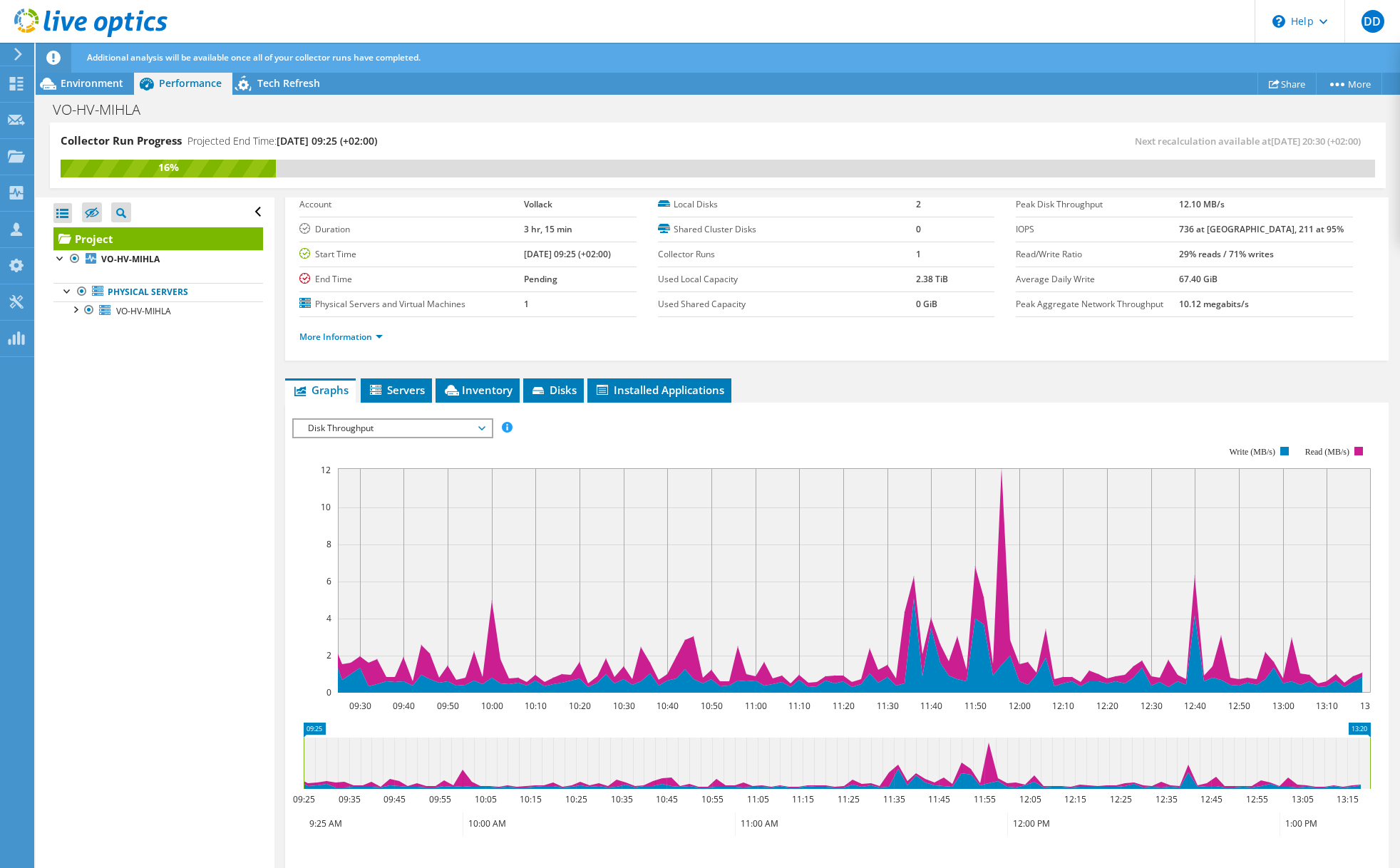
click at [381, 434] on span "Disk Throughput" at bounding box center [392, 429] width 183 height 17
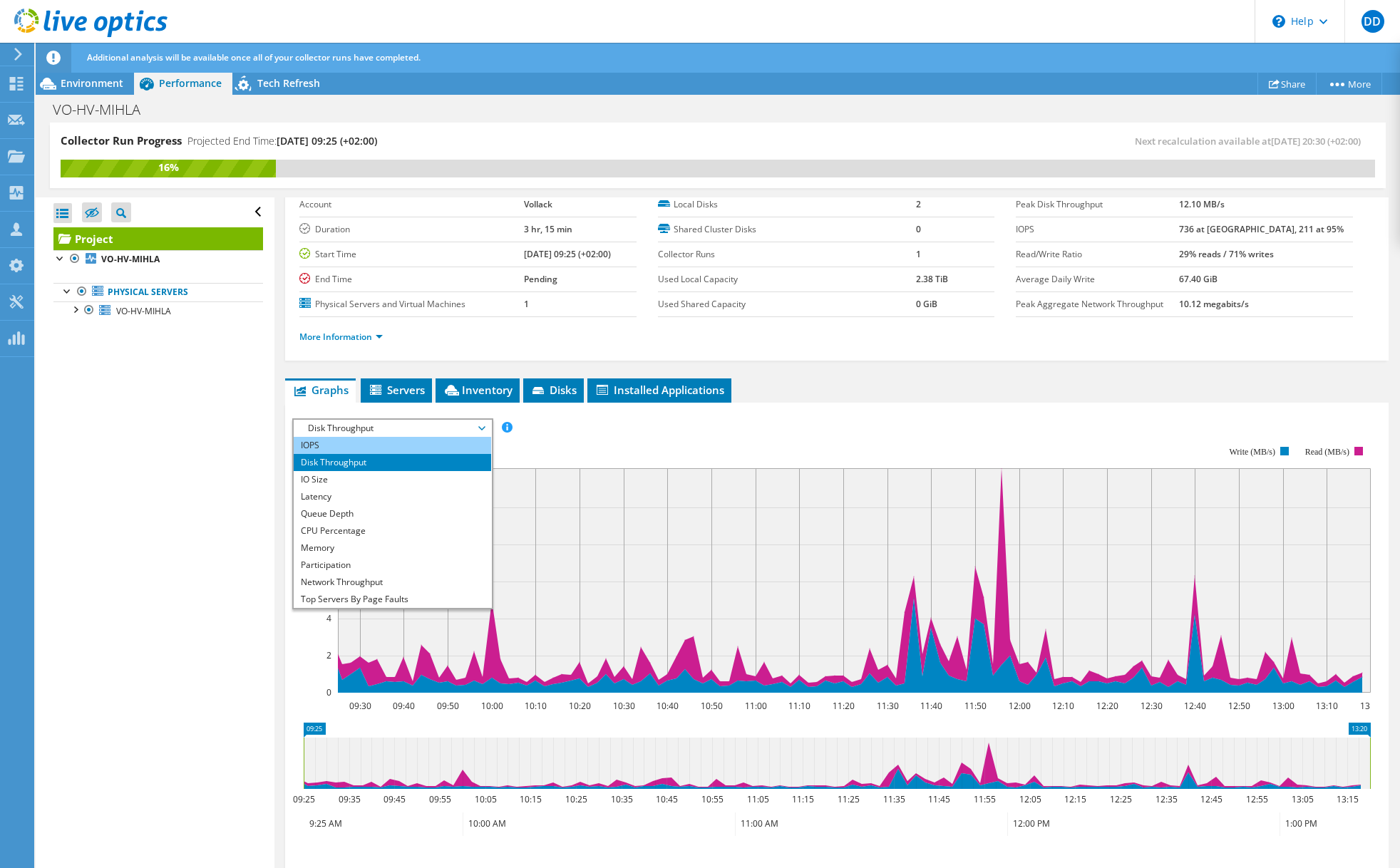
click at [376, 444] on li "IOPS" at bounding box center [392, 445] width 197 height 17
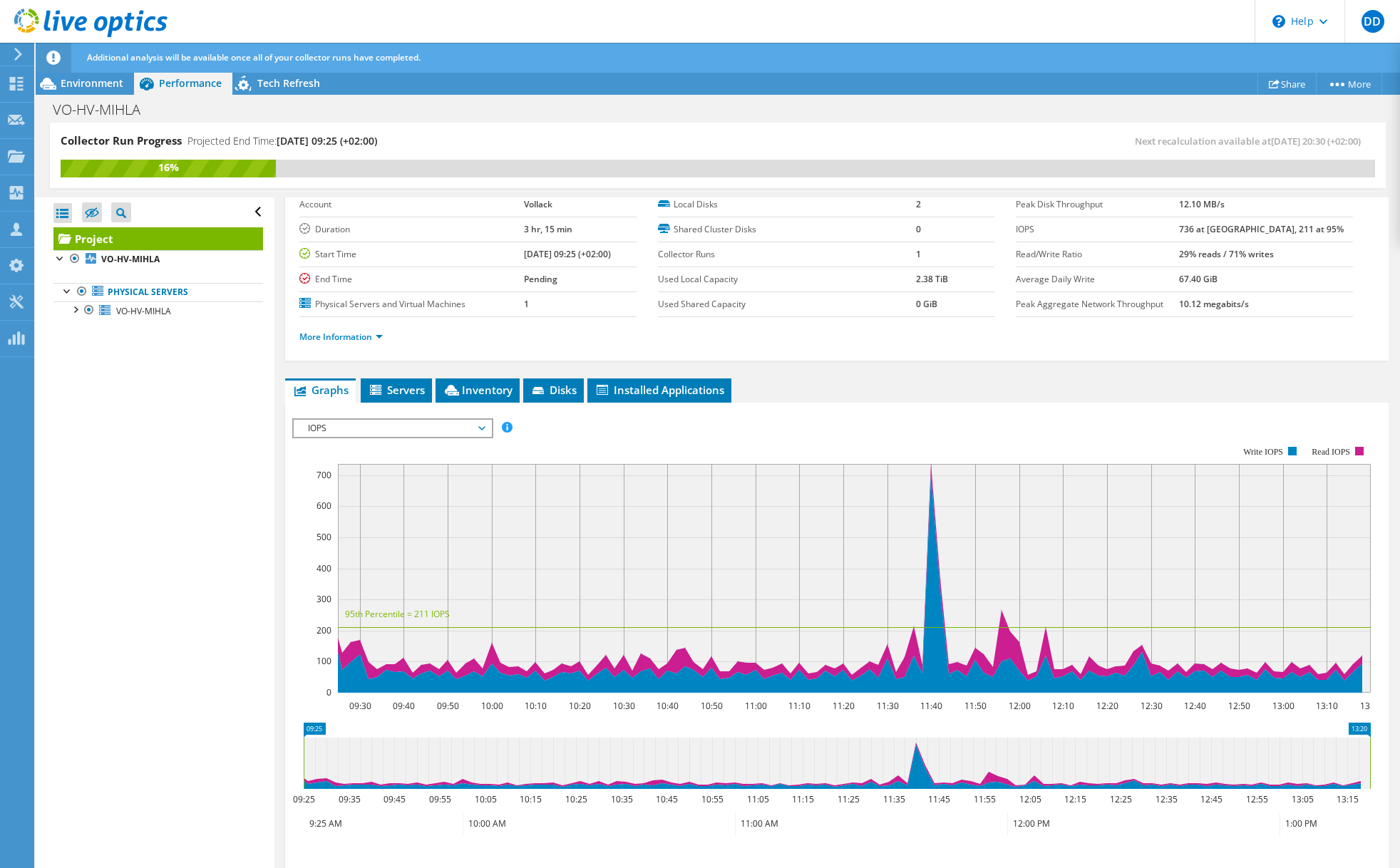
click at [385, 425] on span "IOPS" at bounding box center [392, 429] width 183 height 17
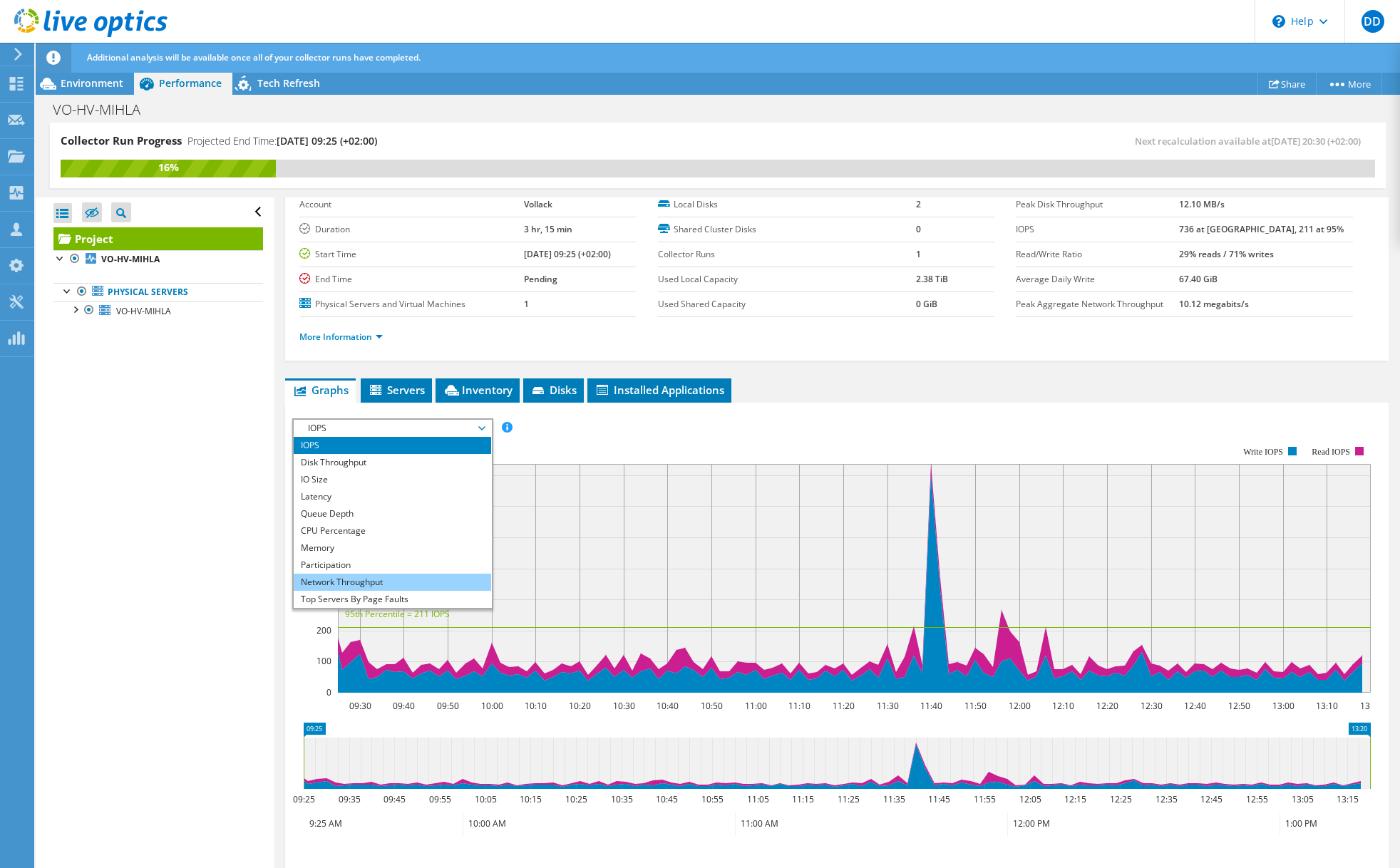
click at [337, 586] on li "Network Throughput" at bounding box center [392, 582] width 197 height 17
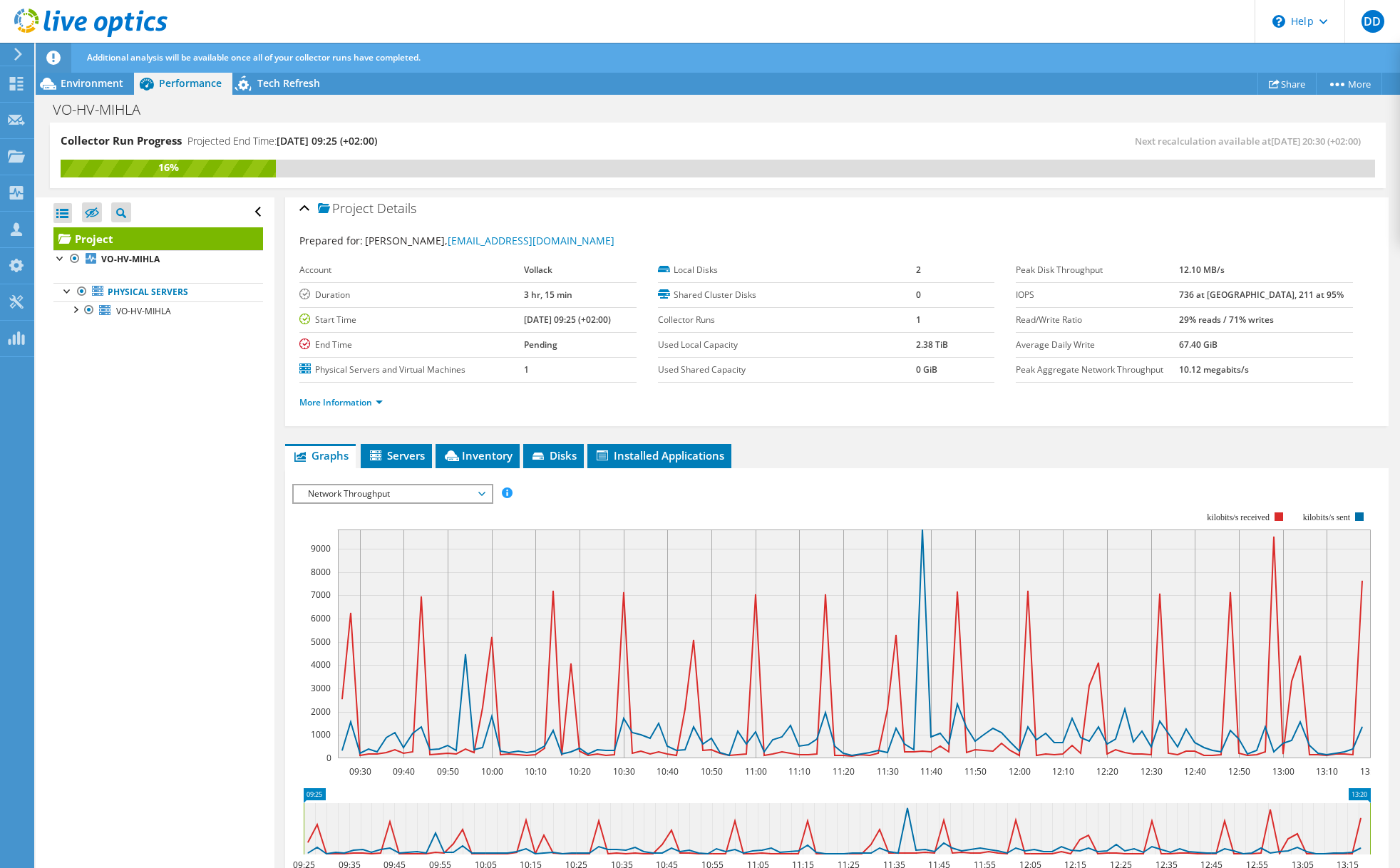
scroll to position [0, 0]
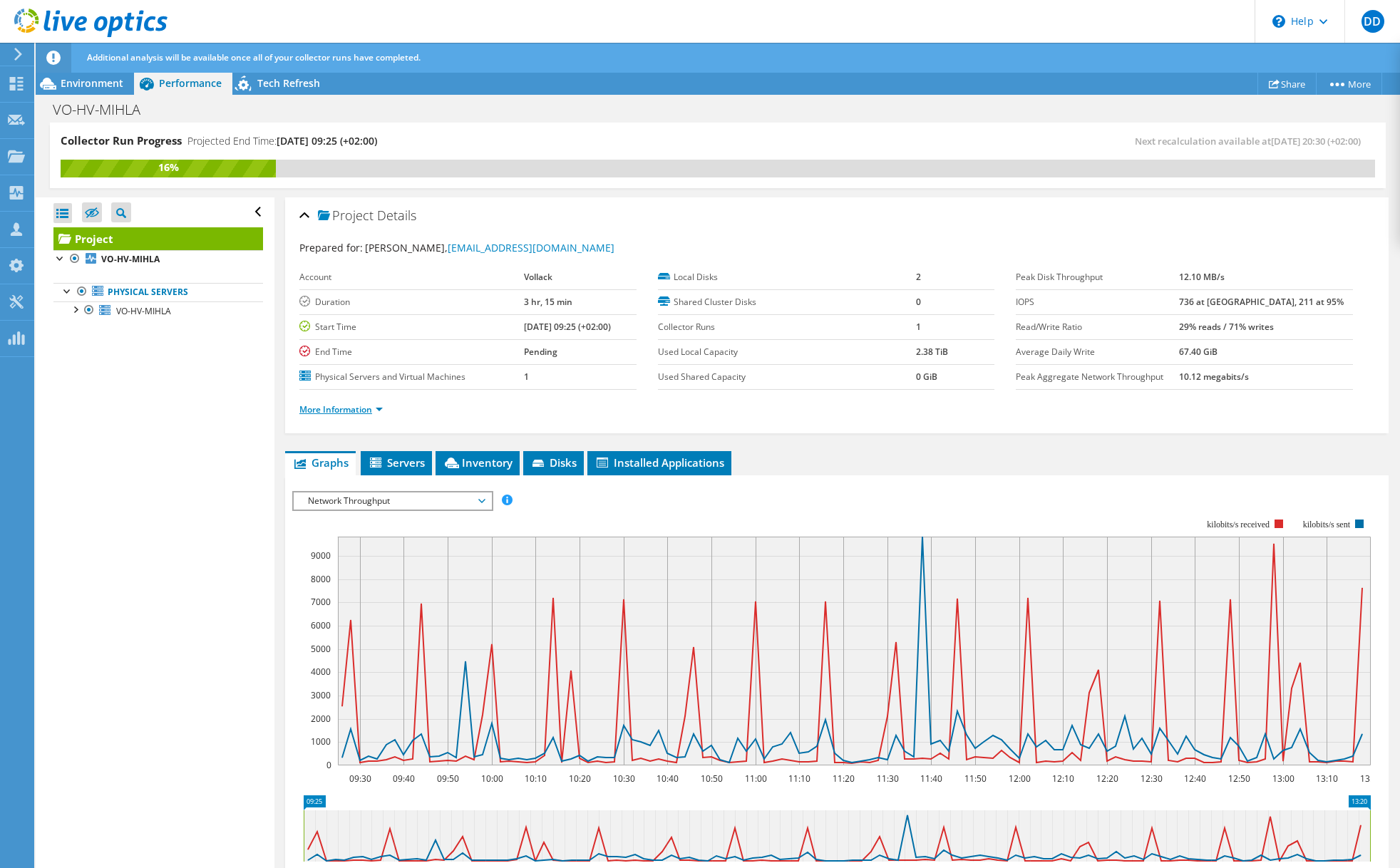
click at [355, 411] on link "More Information" at bounding box center [340, 409] width 83 height 12
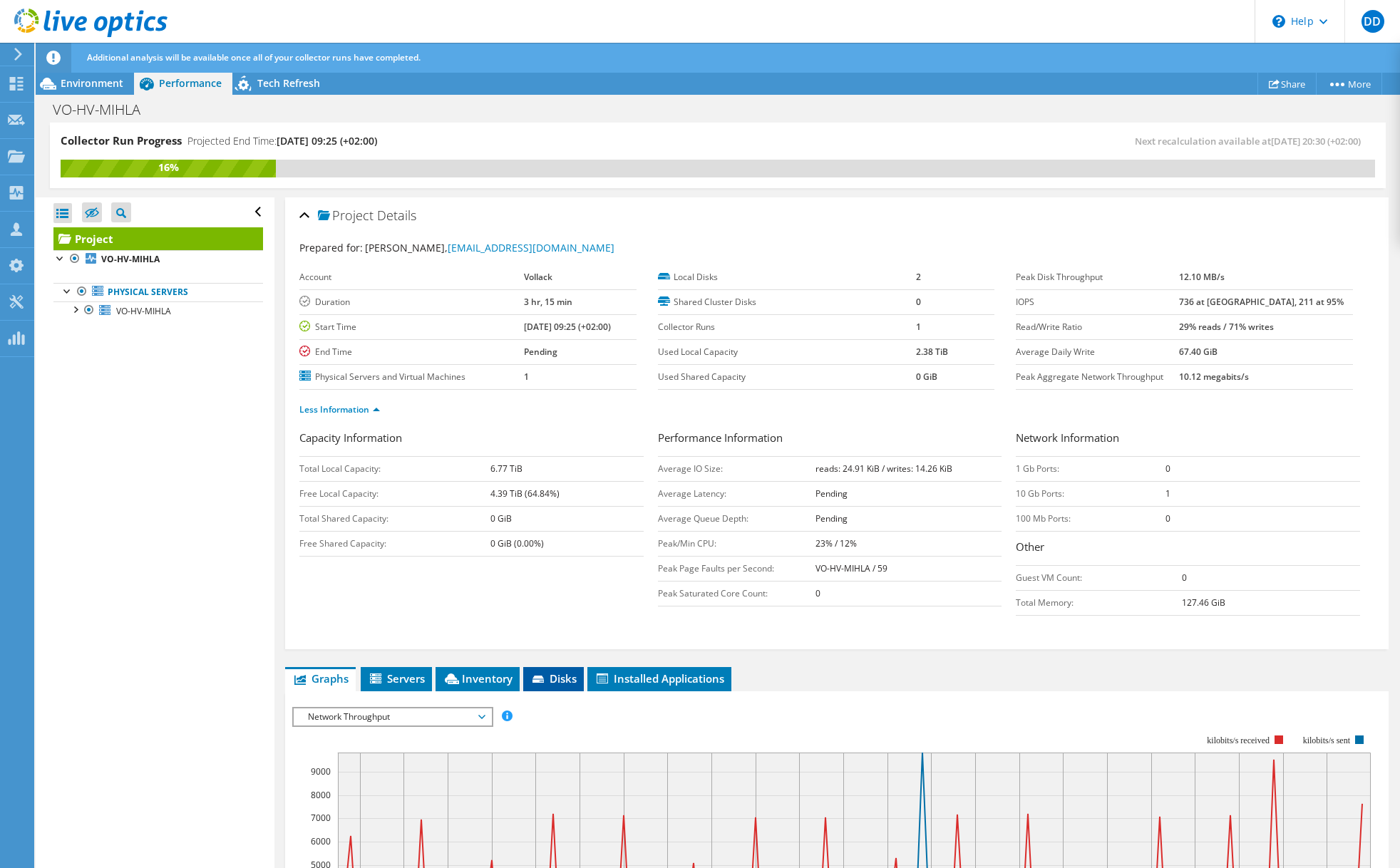
click at [570, 681] on span "Disks" at bounding box center [553, 678] width 46 height 14
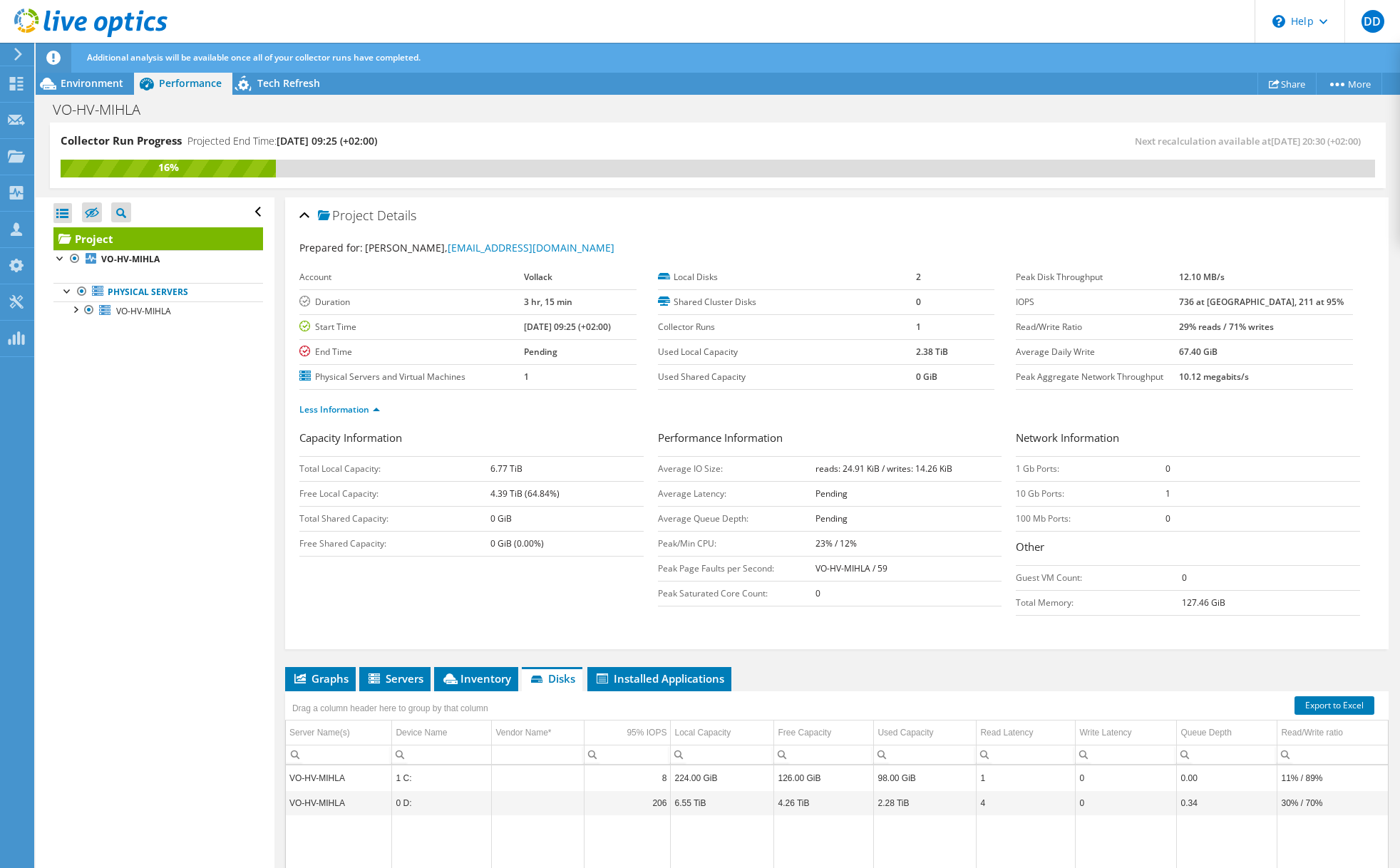
scroll to position [145, 0]
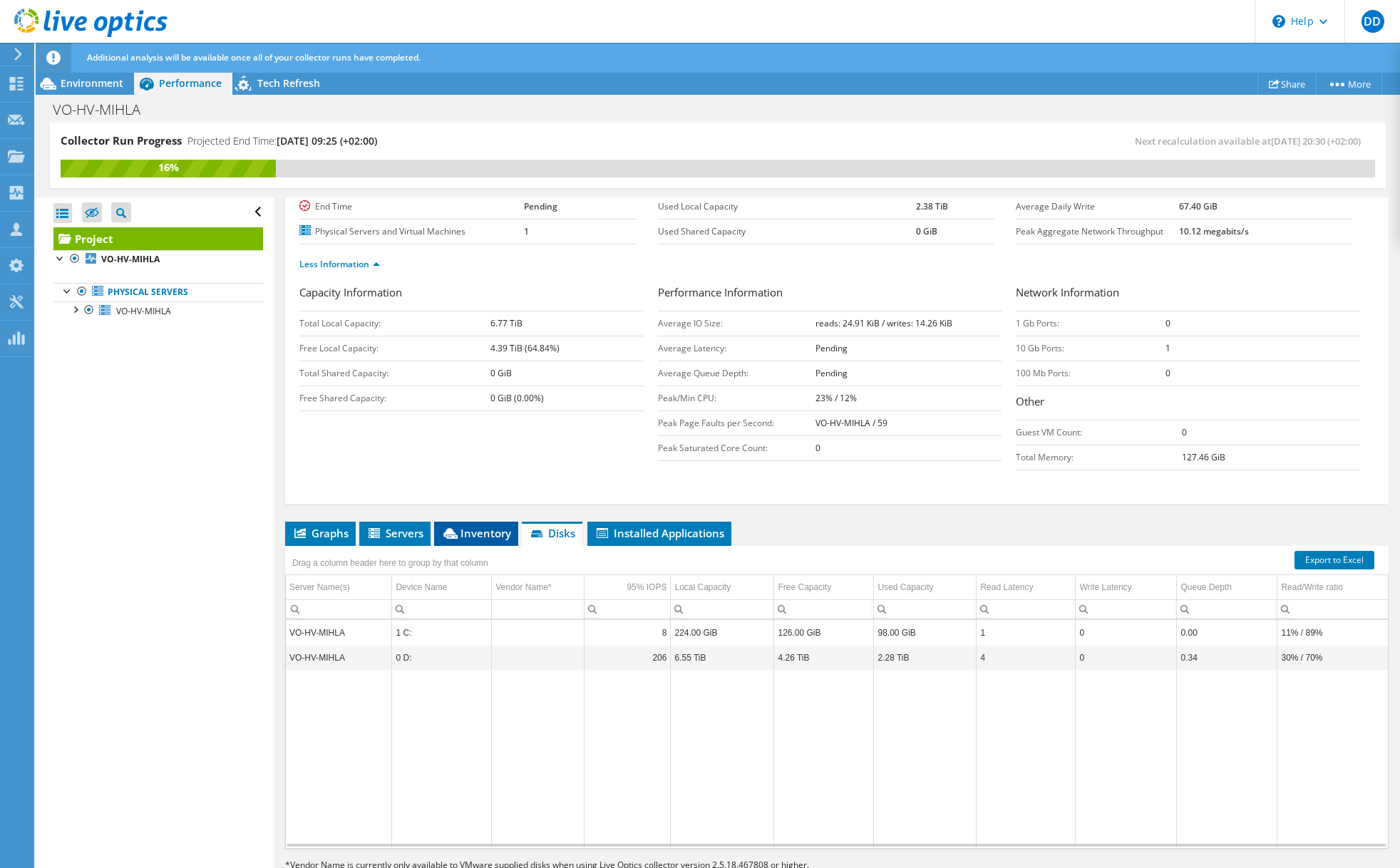
click at [445, 537] on icon at bounding box center [450, 533] width 14 height 11
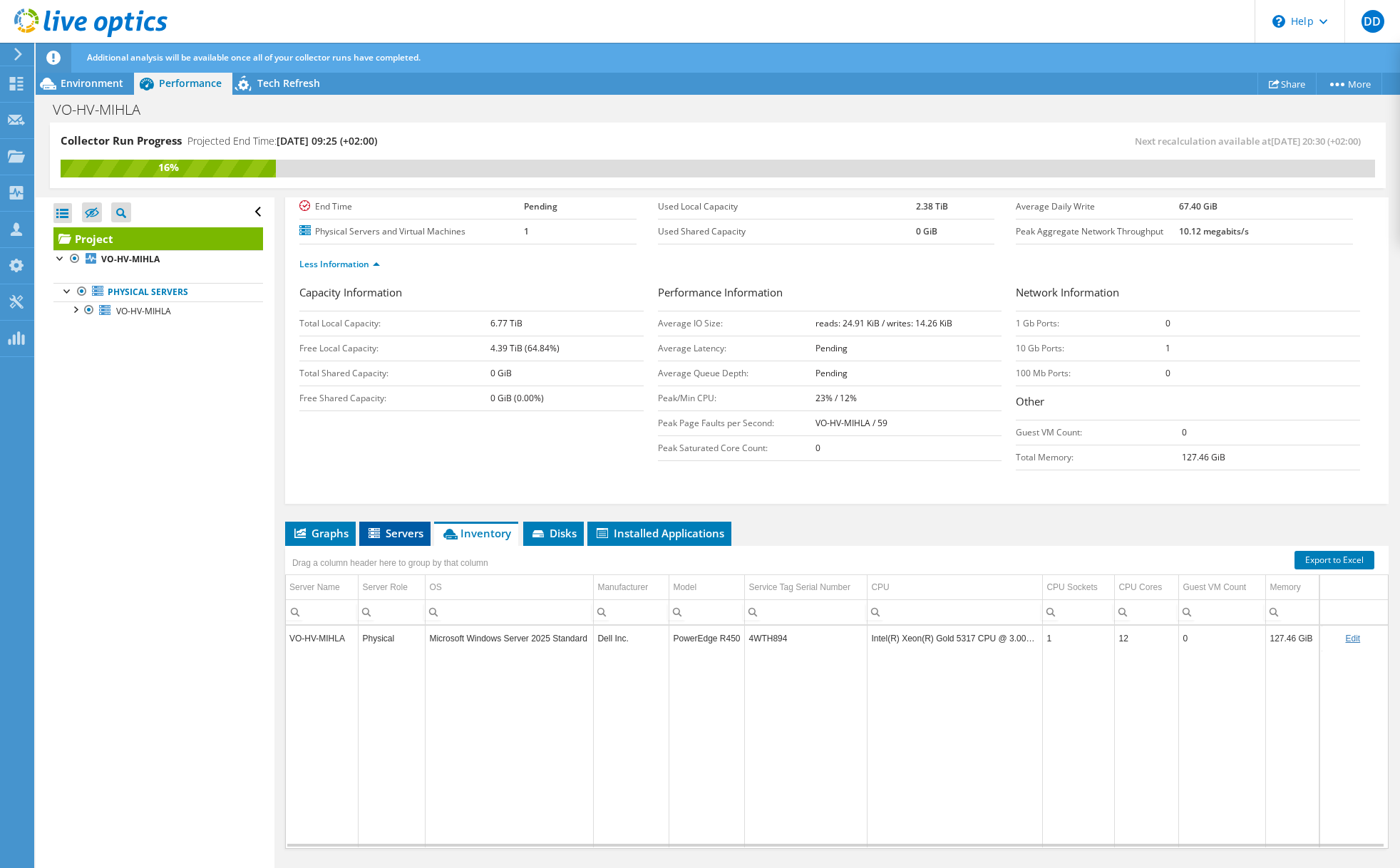
click at [392, 536] on span "Servers" at bounding box center [395, 533] width 57 height 14
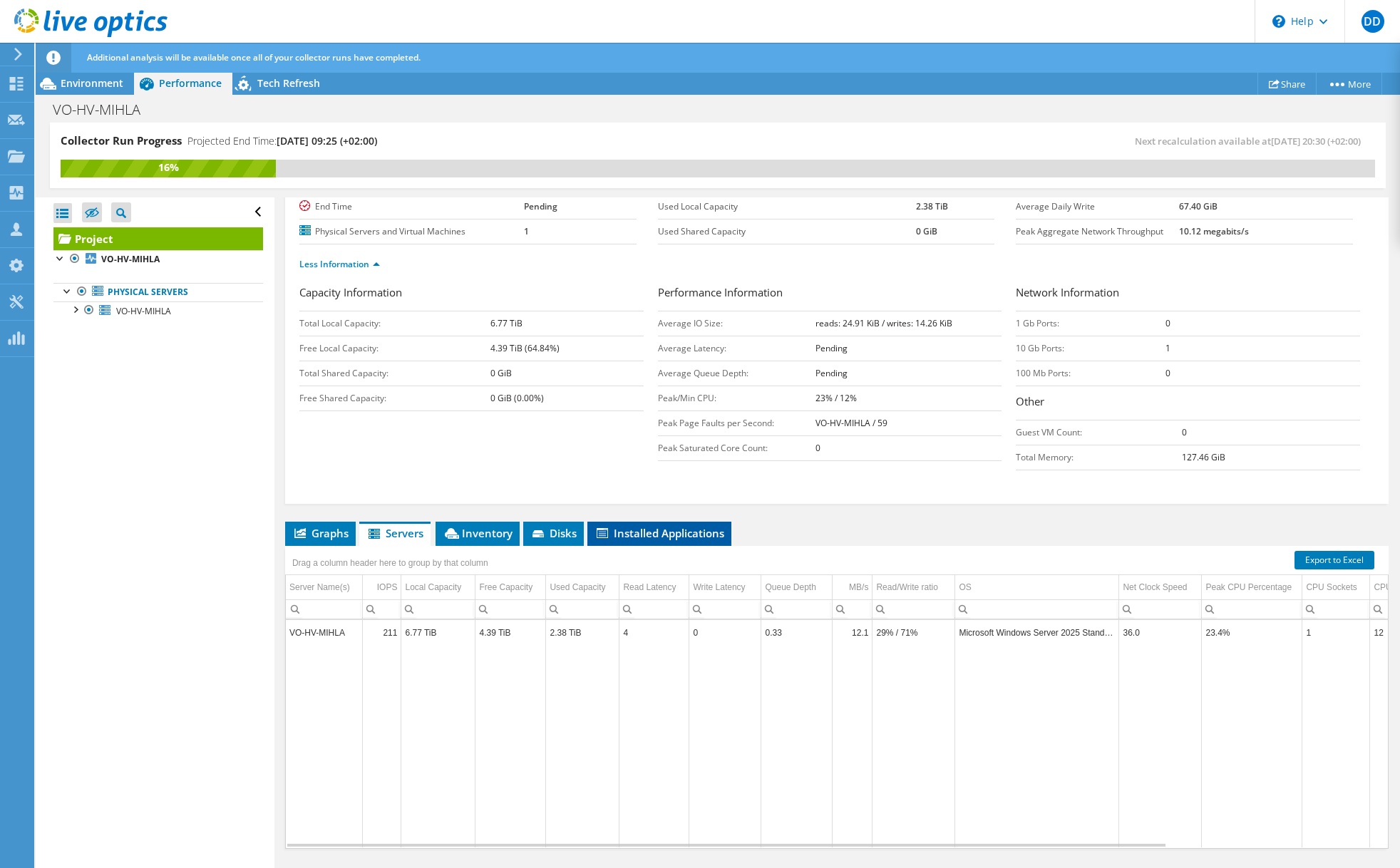
click at [694, 534] on span "Installed Applications" at bounding box center [659, 533] width 129 height 14
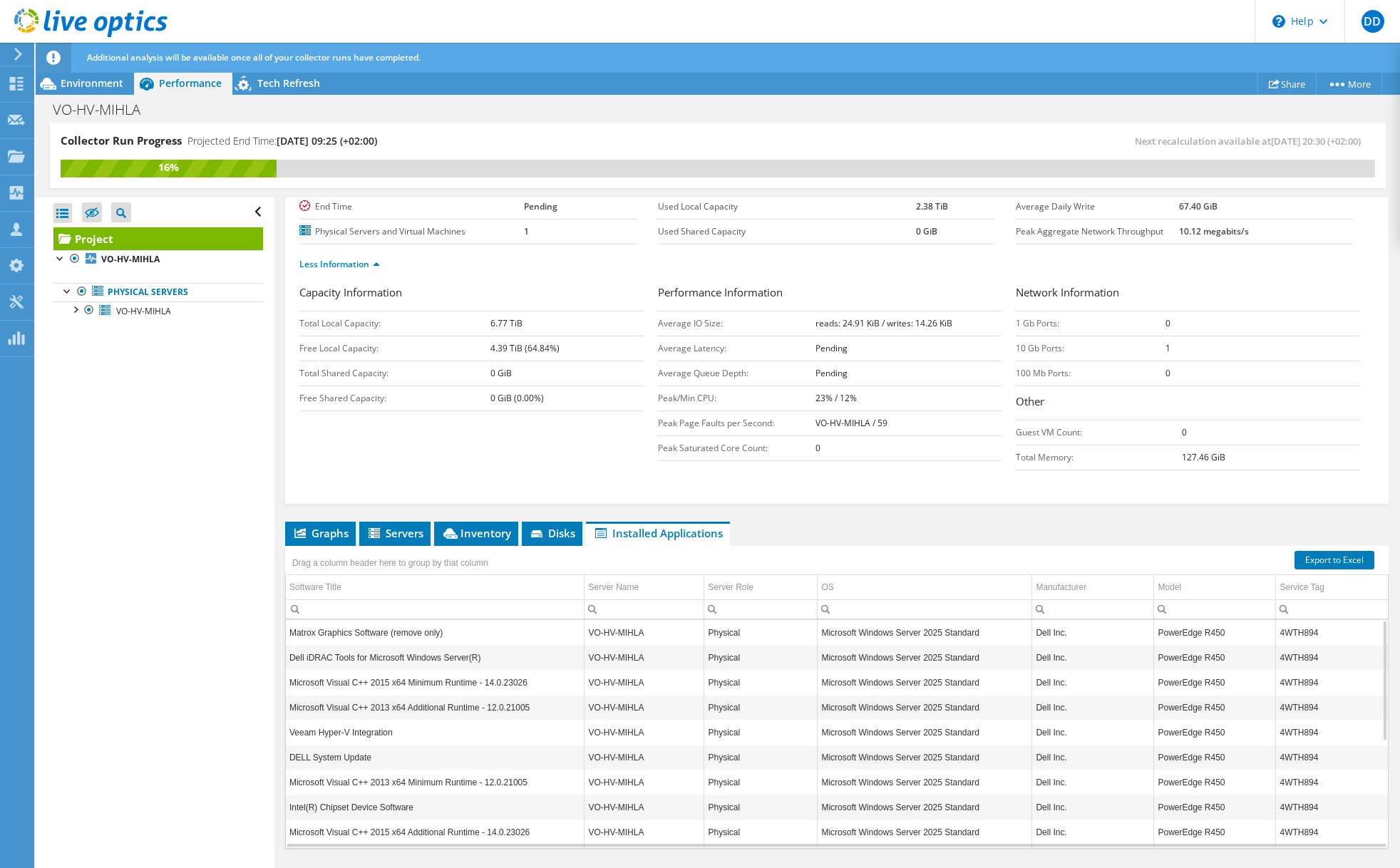
click at [352, 451] on div "Capacity Information Total Local Capacity: 6.77 TiB Free Local Capacity: 4.39 T…" at bounding box center [836, 381] width 1075 height 193
